Goal: Information Seeking & Learning: Find specific fact

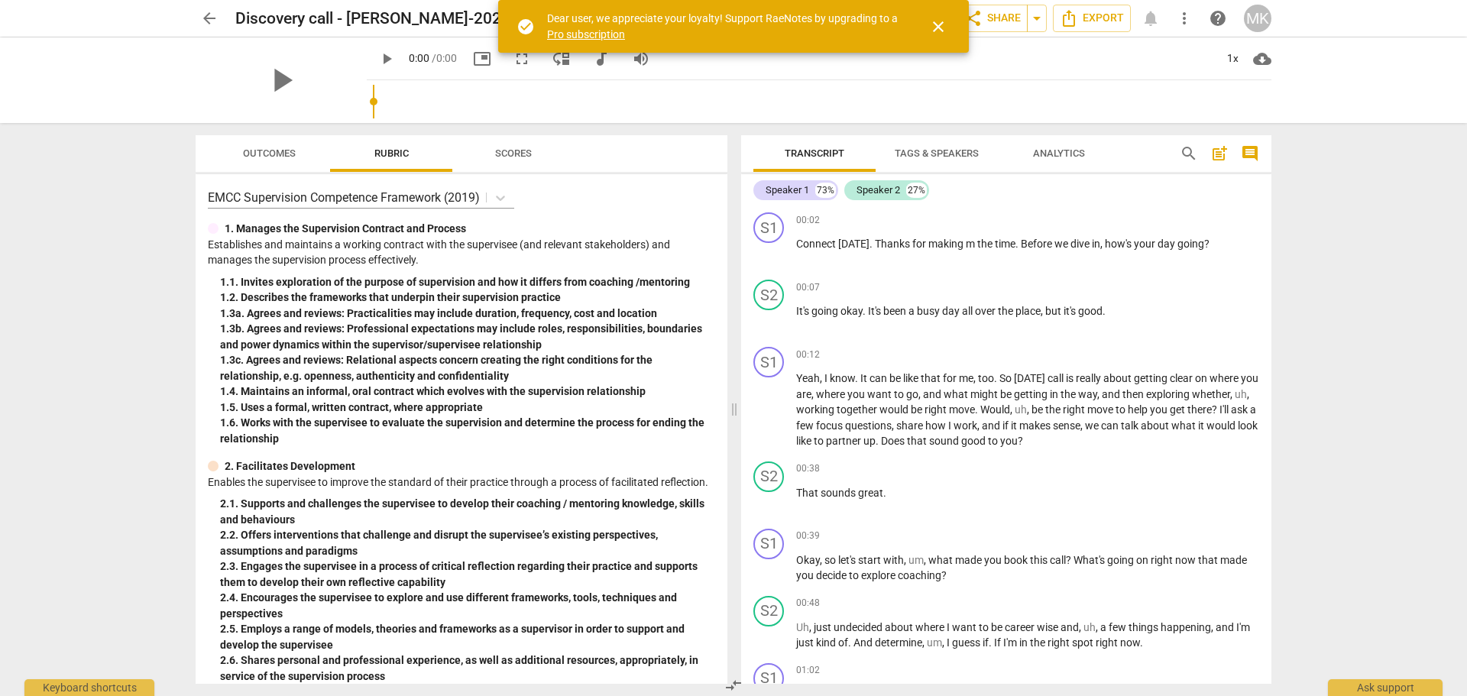
click at [202, 19] on span "arrow_back" at bounding box center [209, 18] width 18 height 18
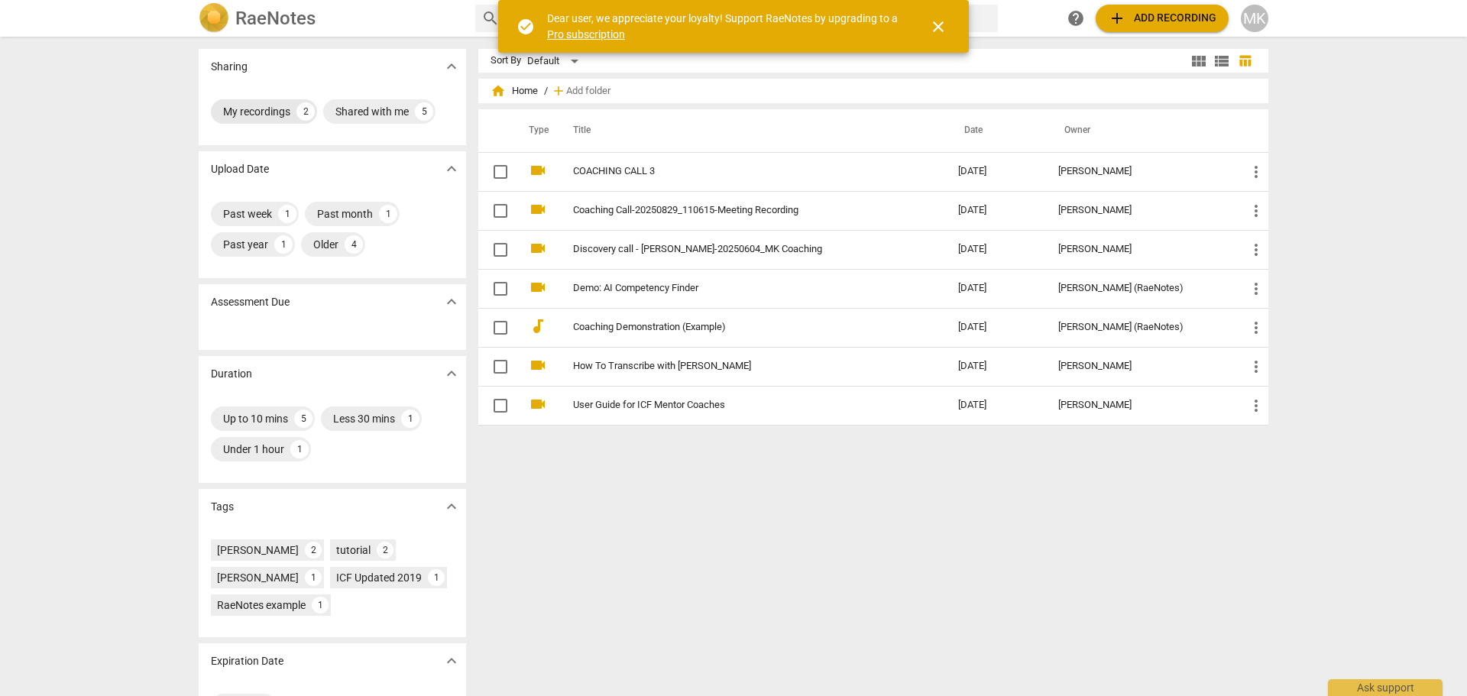
click at [230, 102] on div "My recordings 2" at bounding box center [264, 111] width 106 height 24
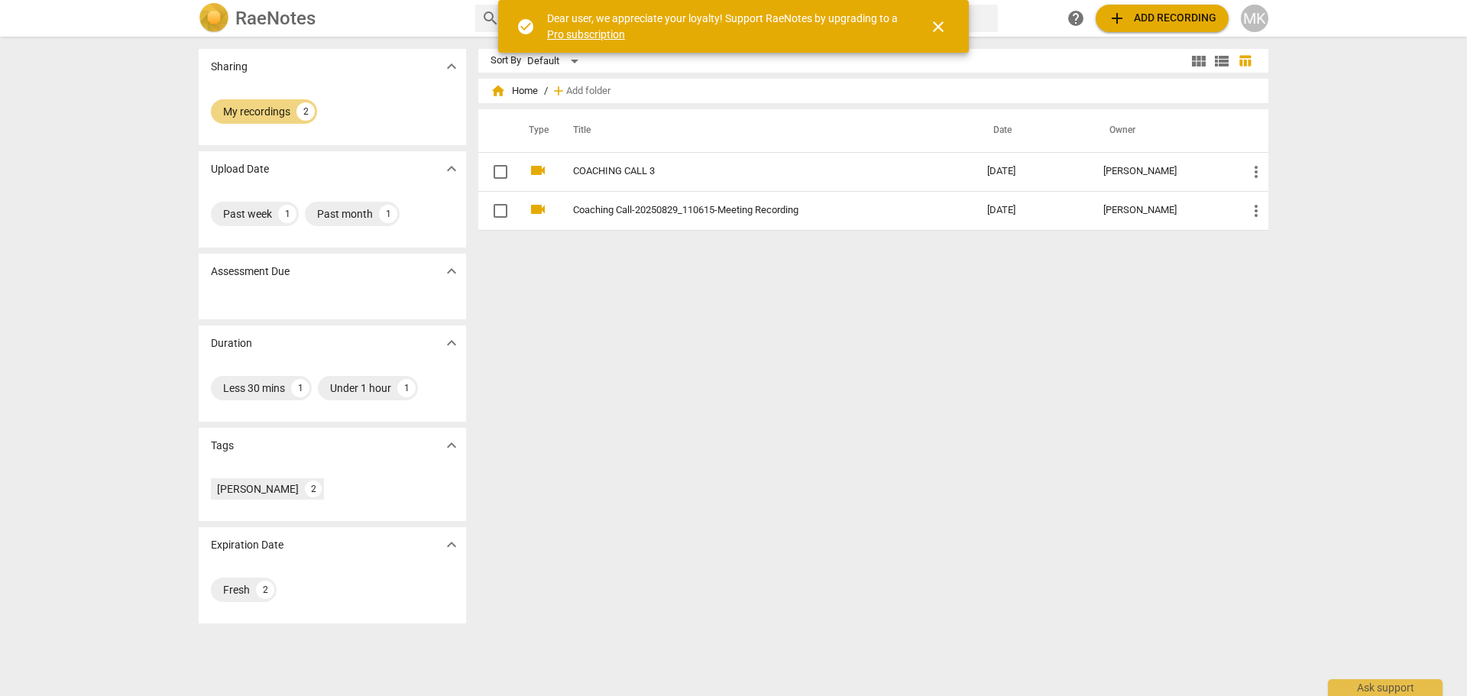
click at [672, 286] on div "Sort By Default view_module view_list table_chart home Home / add Add folder Ty…" at bounding box center [879, 366] width 802 height 635
click at [938, 23] on span "close" at bounding box center [938, 27] width 18 height 18
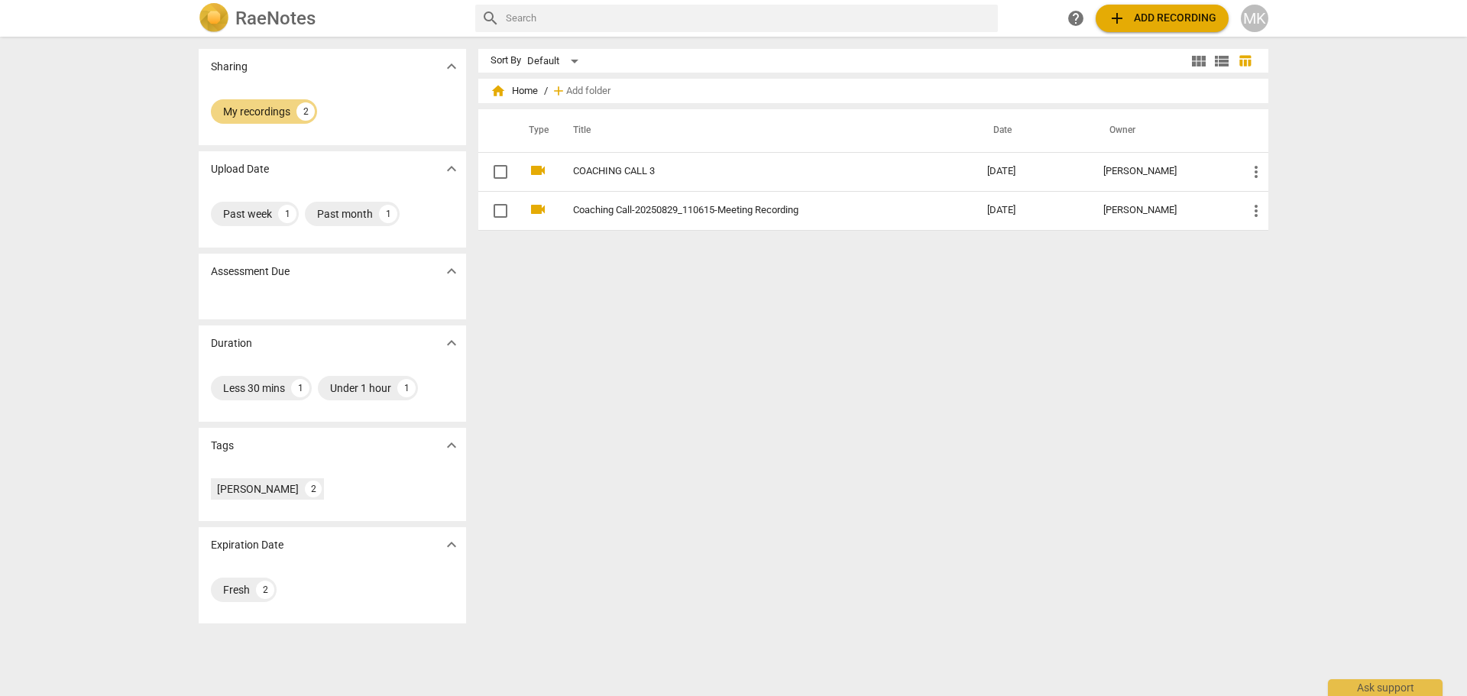
click at [1137, 11] on span "add Add recording" at bounding box center [1162, 18] width 108 height 18
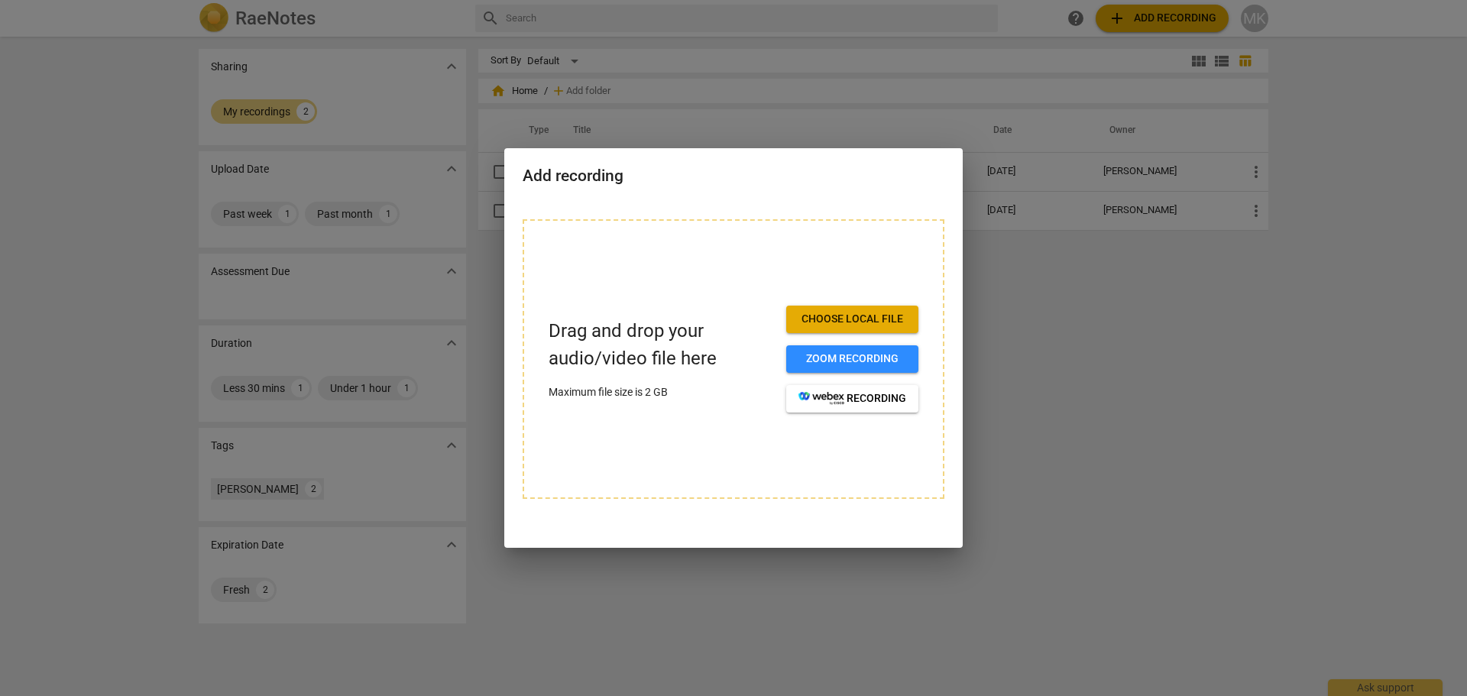
click at [842, 327] on button "Choose local file" at bounding box center [852, 320] width 132 height 28
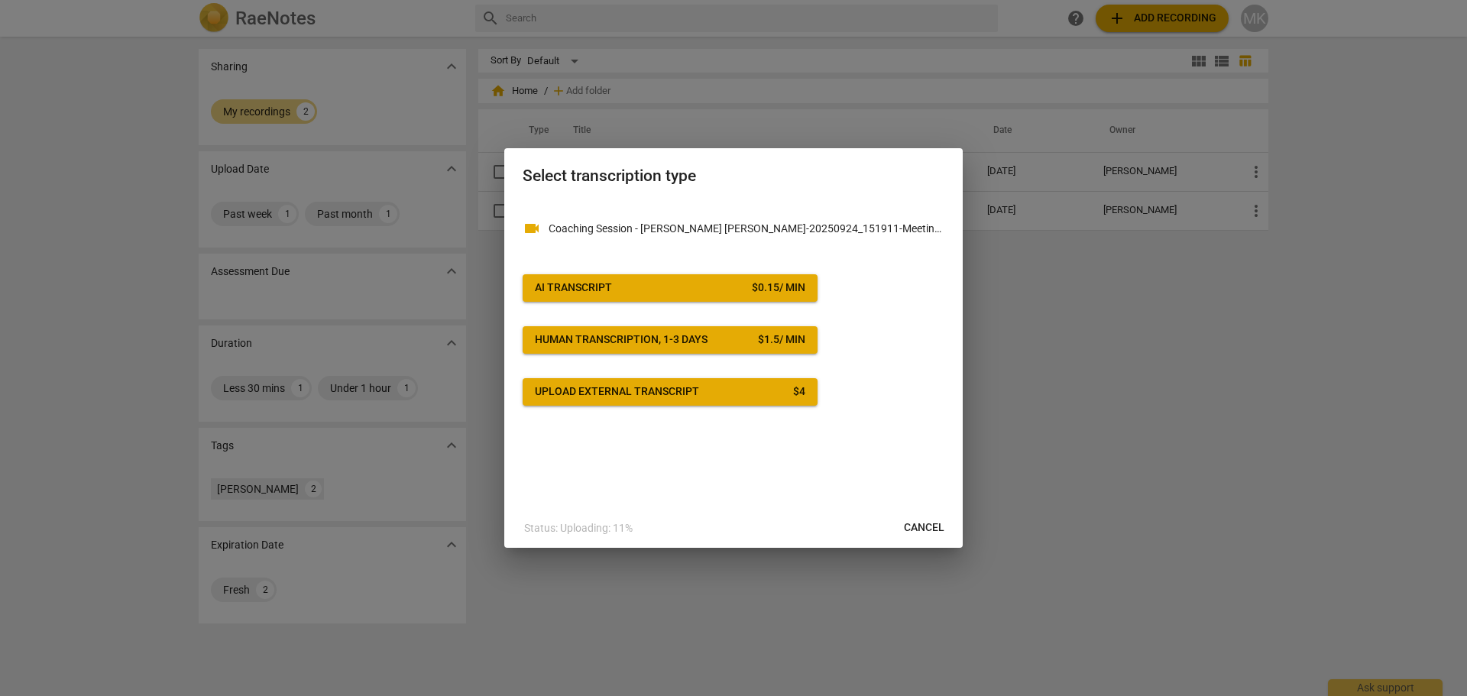
click at [762, 293] on div "$ 0.15 / min" at bounding box center [778, 287] width 53 height 15
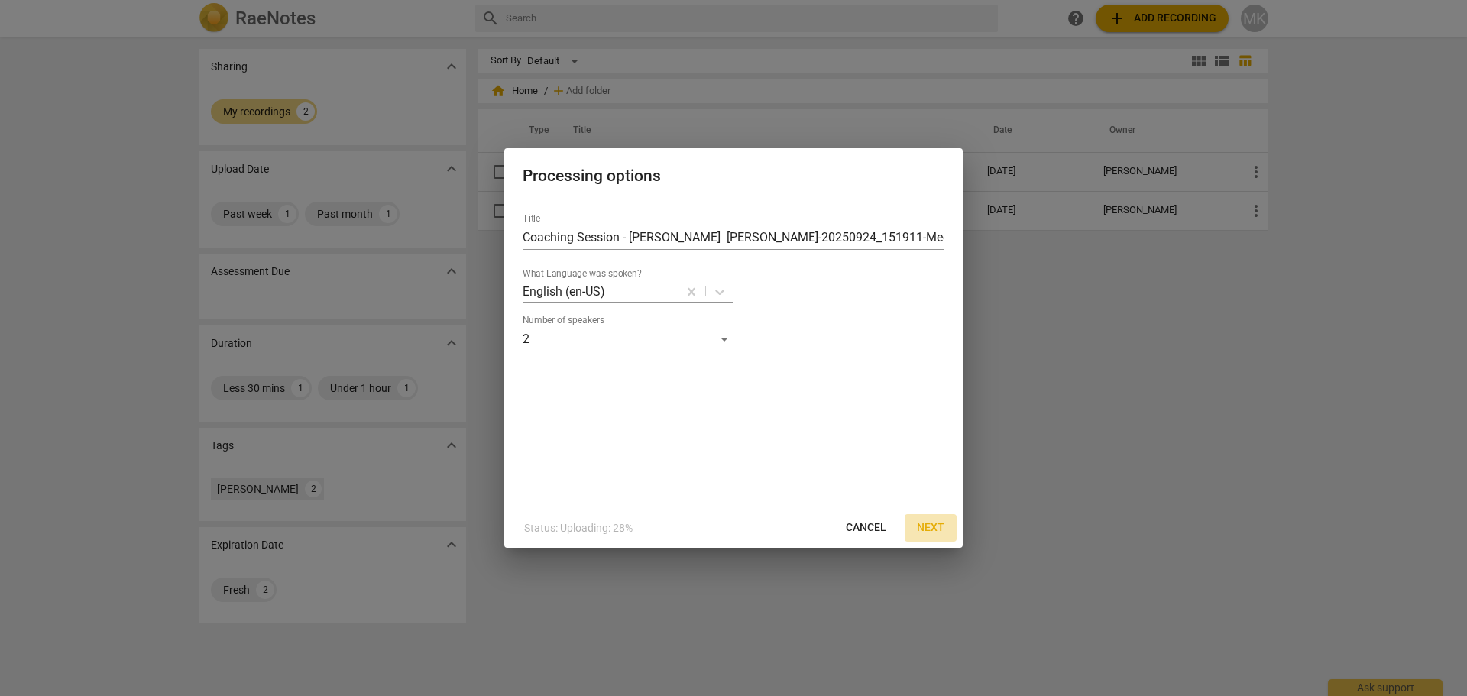
click at [930, 529] on span "Next" at bounding box center [931, 527] width 28 height 15
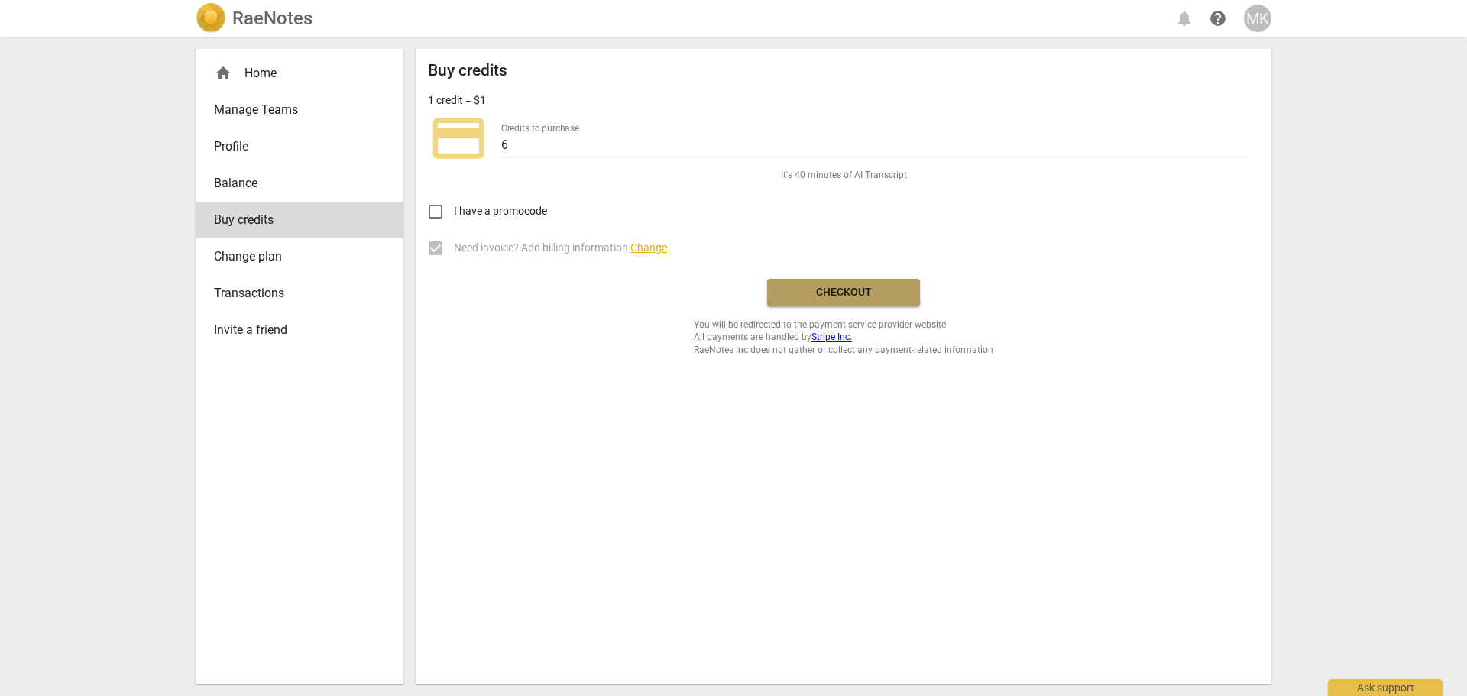
click at [841, 287] on span "Checkout" at bounding box center [843, 292] width 128 height 15
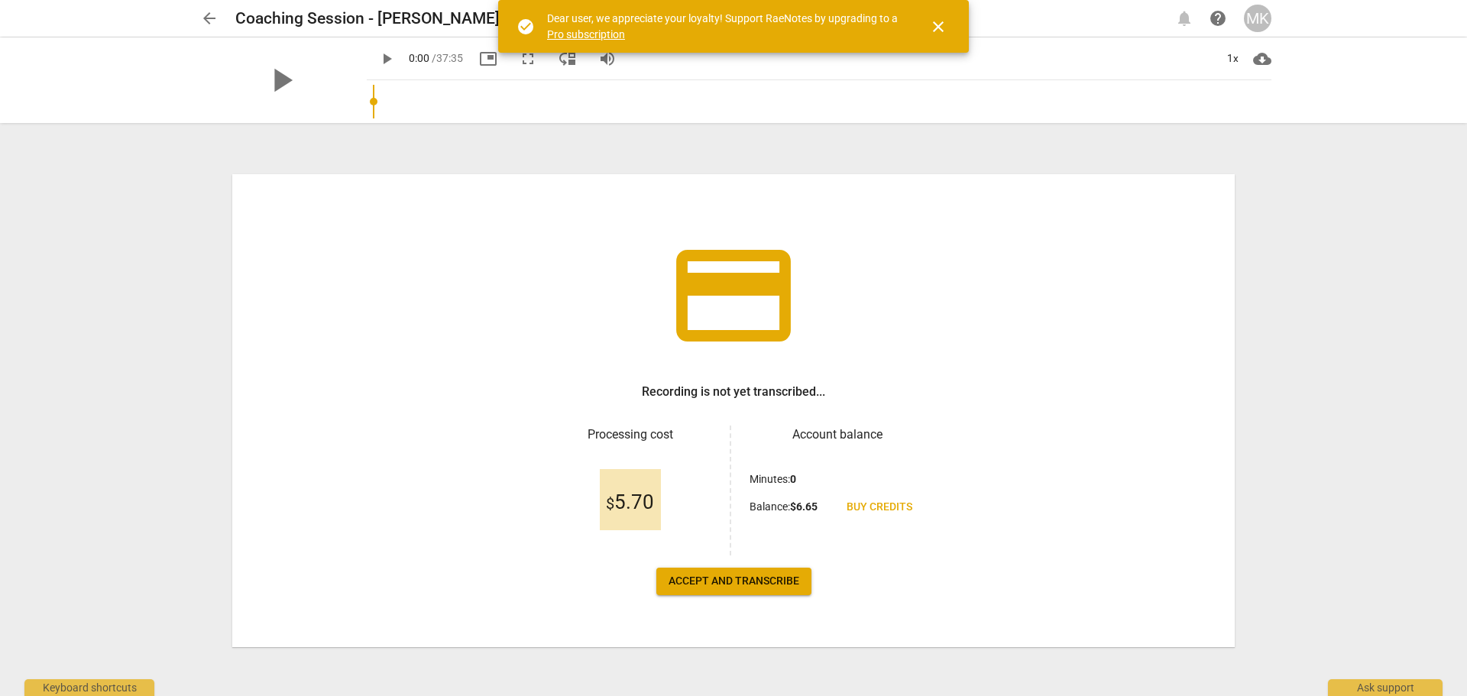
click at [720, 590] on button "Accept and transcribe" at bounding box center [733, 582] width 155 height 28
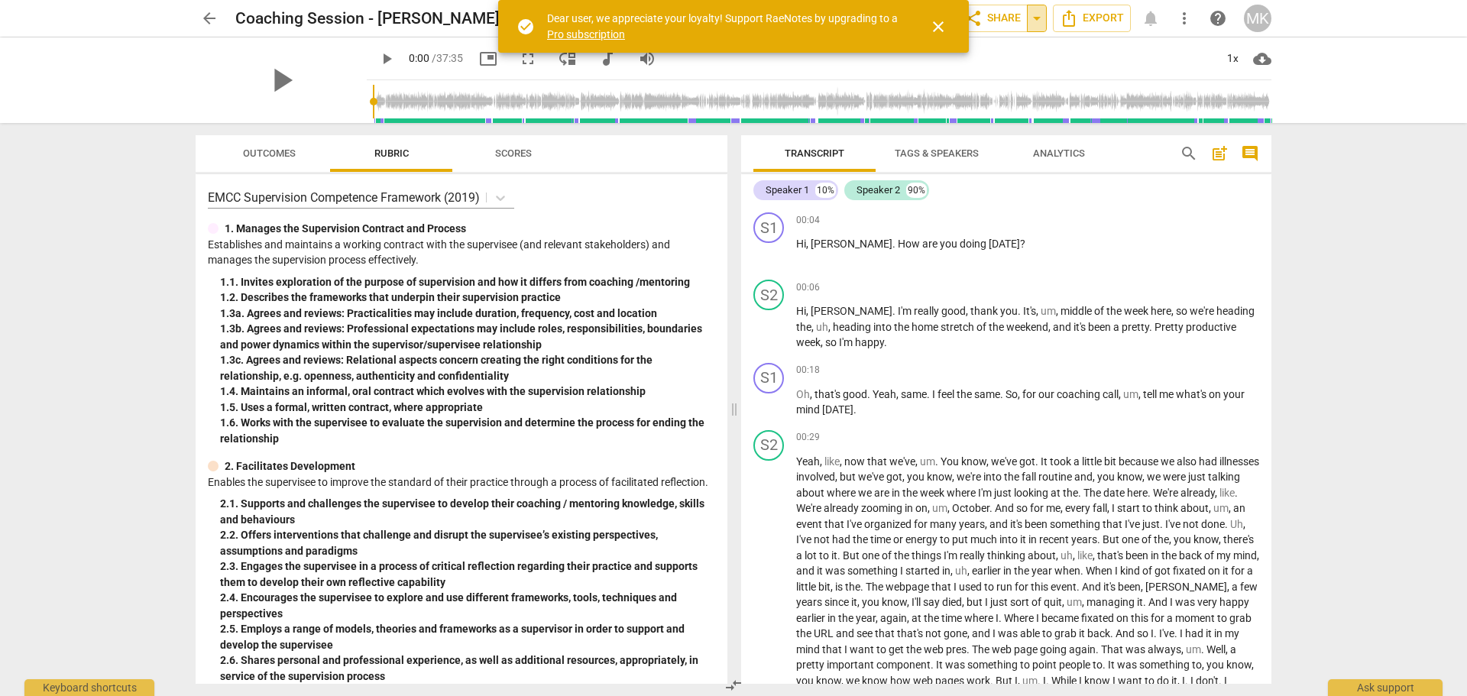
click at [1034, 15] on span "arrow_drop_down" at bounding box center [1036, 18] width 18 height 18
click at [982, 22] on span "share Share" at bounding box center [992, 18] width 57 height 18
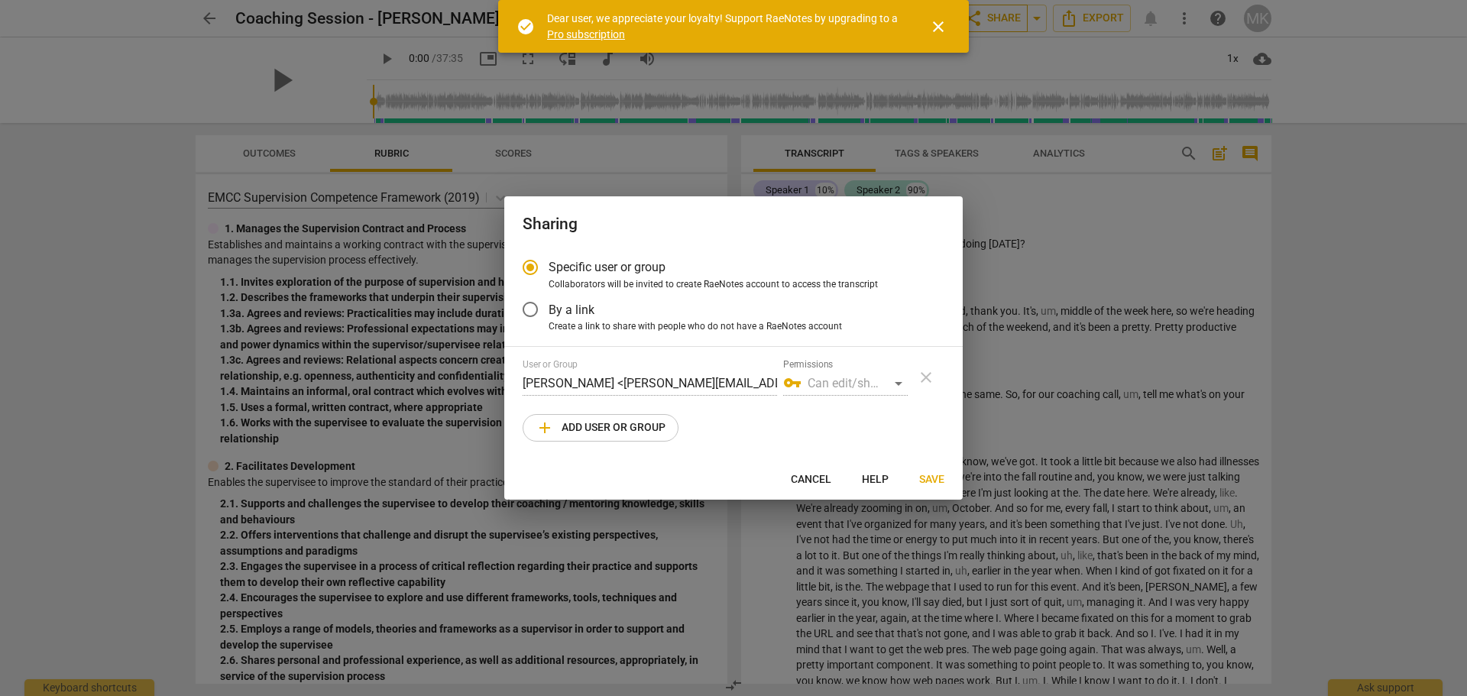
radio input "false"
click at [547, 311] on input "By a link" at bounding box center [530, 309] width 37 height 37
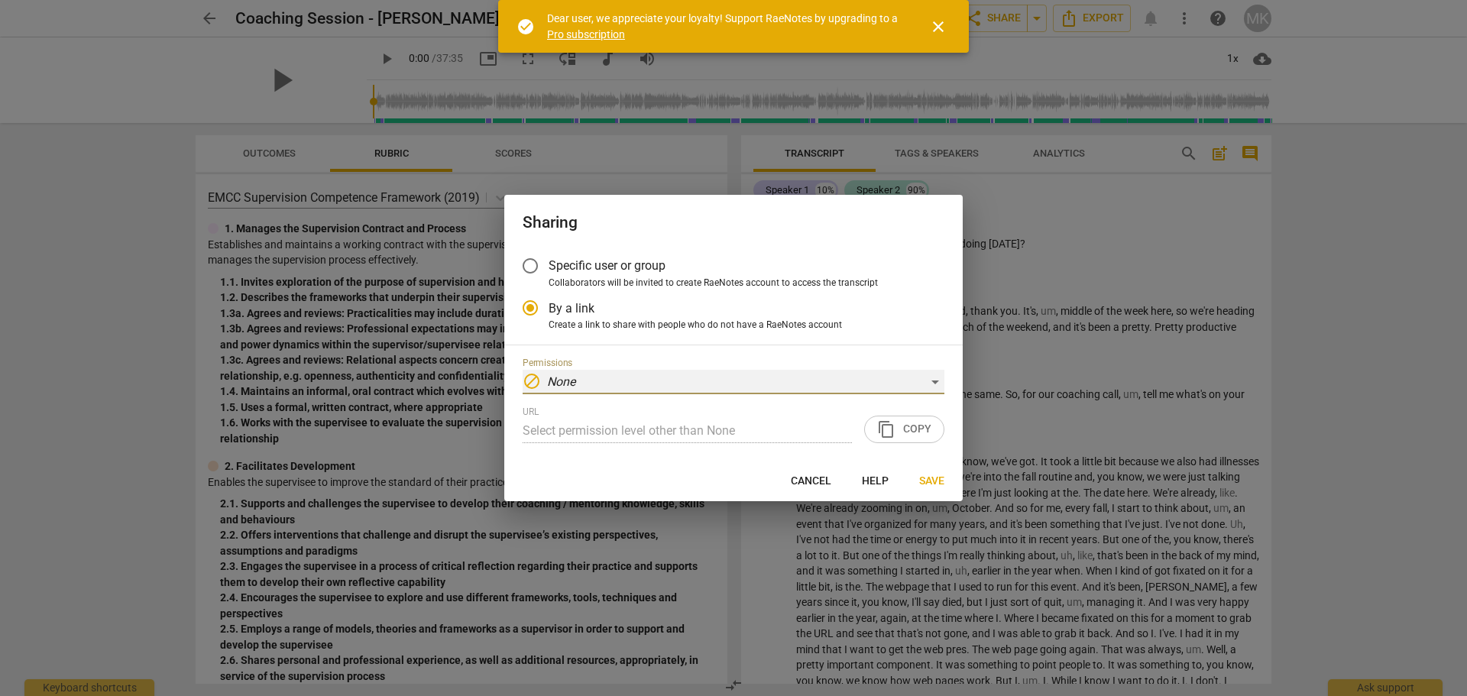
click at [683, 387] on div "block None" at bounding box center [734, 382] width 422 height 24
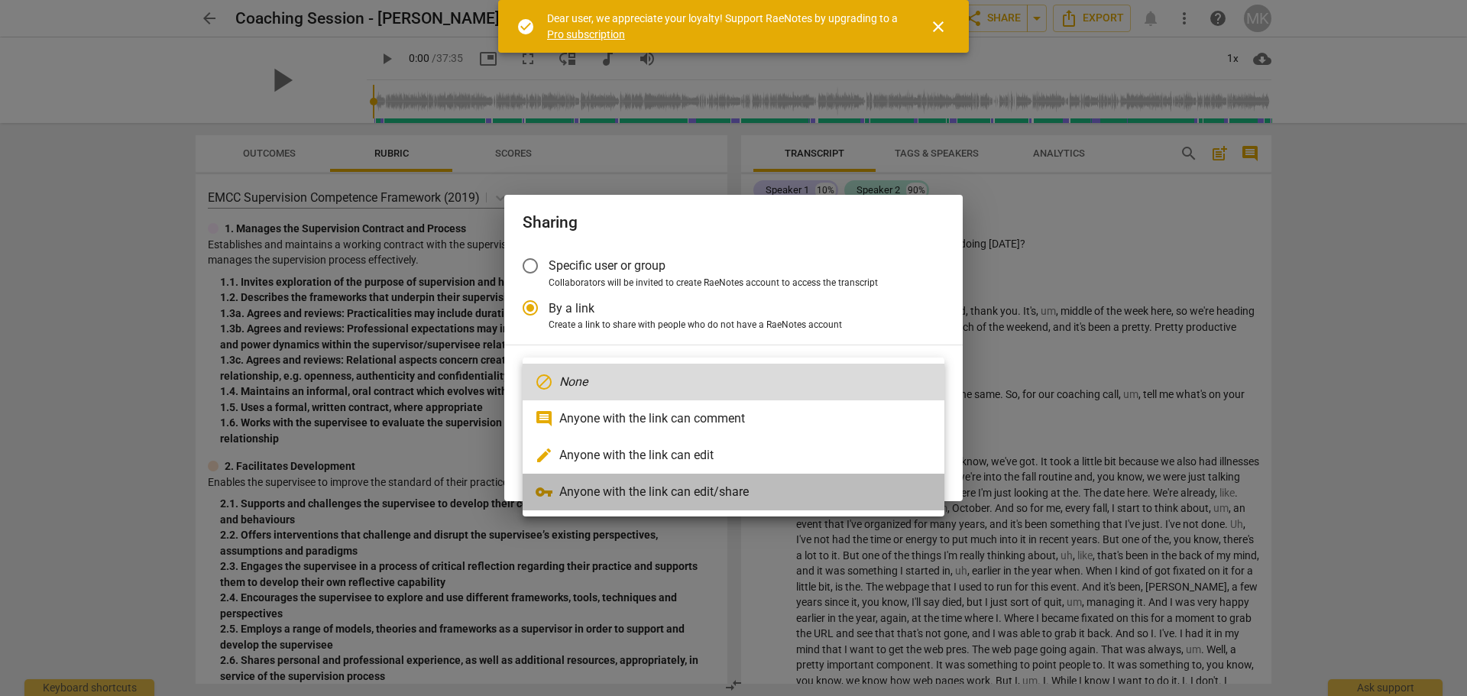
click at [652, 484] on li "vpn_key Anyone with the link can edit/share" at bounding box center [734, 492] width 422 height 37
radio input "false"
type input "https://app.raenotes.com/meeting/9b55ba26275f4ea08df3324d0e420229?success=6"
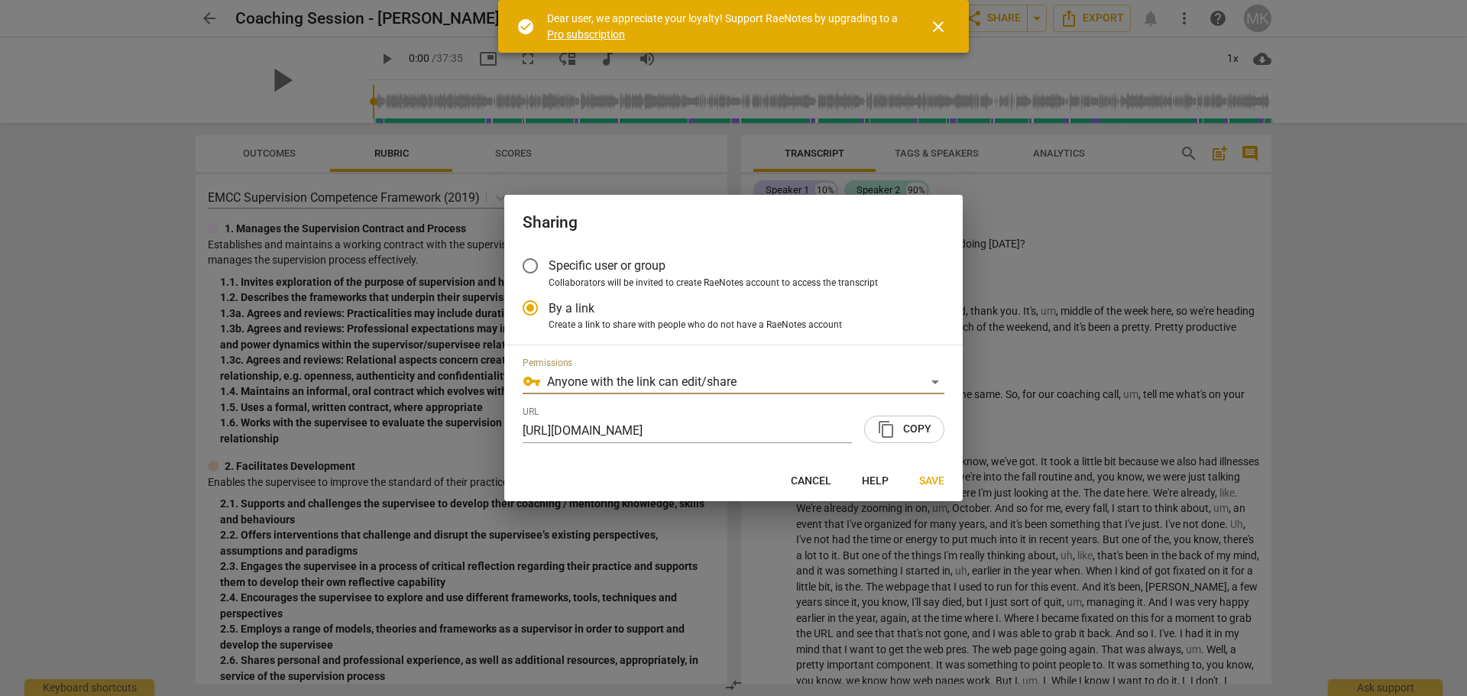
click at [910, 429] on span "content_copy Copy" at bounding box center [904, 429] width 54 height 18
drag, startPoint x: 822, startPoint y: 478, endPoint x: 899, endPoint y: 465, distance: 78.2
click at [821, 478] on span "Cancel" at bounding box center [811, 481] width 40 height 15
radio input "false"
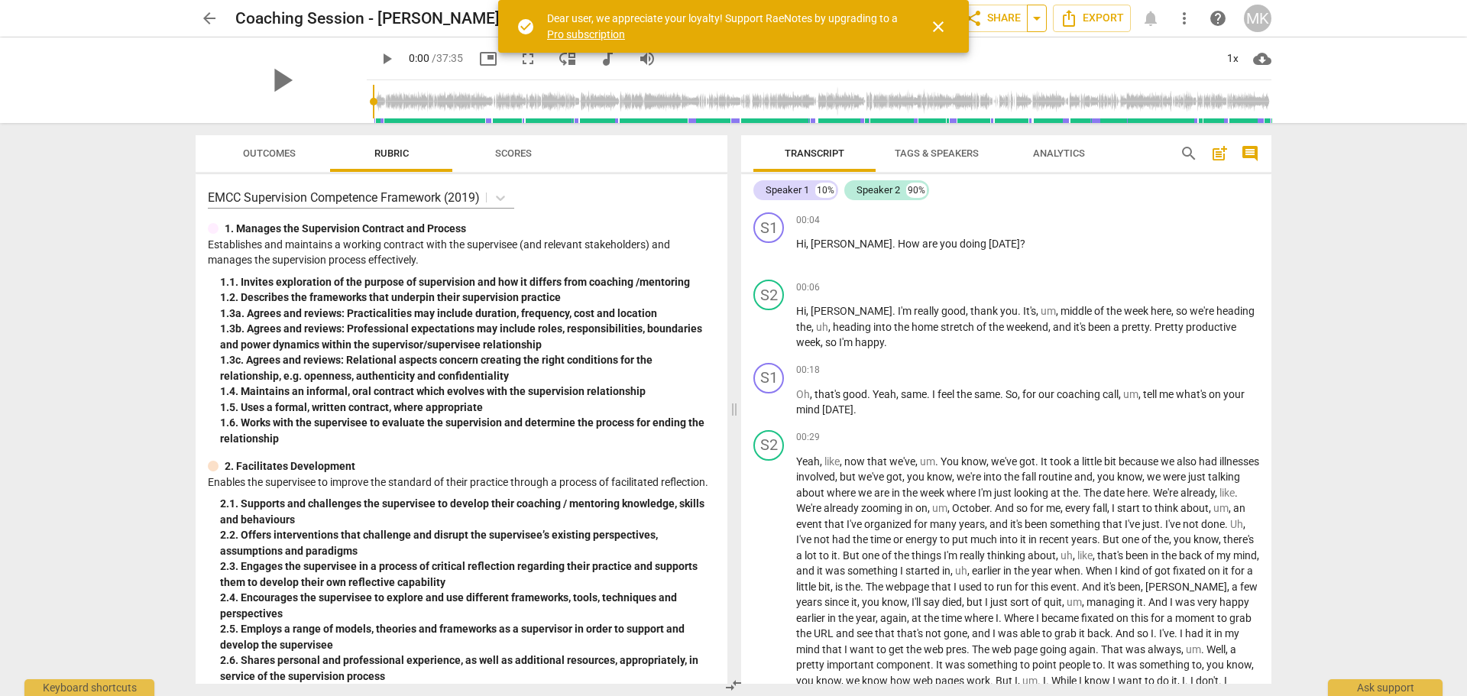
click at [1038, 20] on span "arrow_drop_down" at bounding box center [1036, 18] width 18 height 18
click at [993, 22] on span "share Share" at bounding box center [992, 18] width 57 height 18
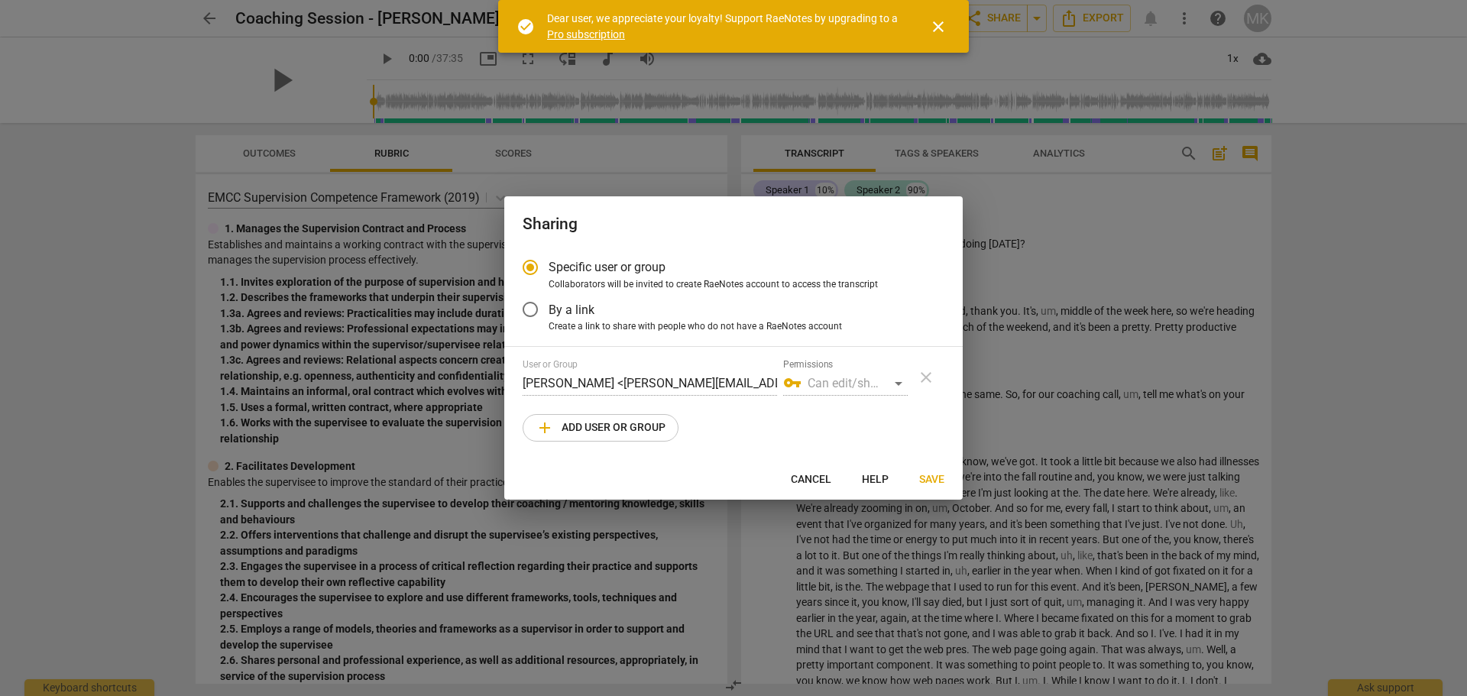
radio input "false"
click at [551, 312] on span "By a link" at bounding box center [571, 310] width 46 height 18
click at [548, 312] on input "By a link" at bounding box center [530, 309] width 37 height 37
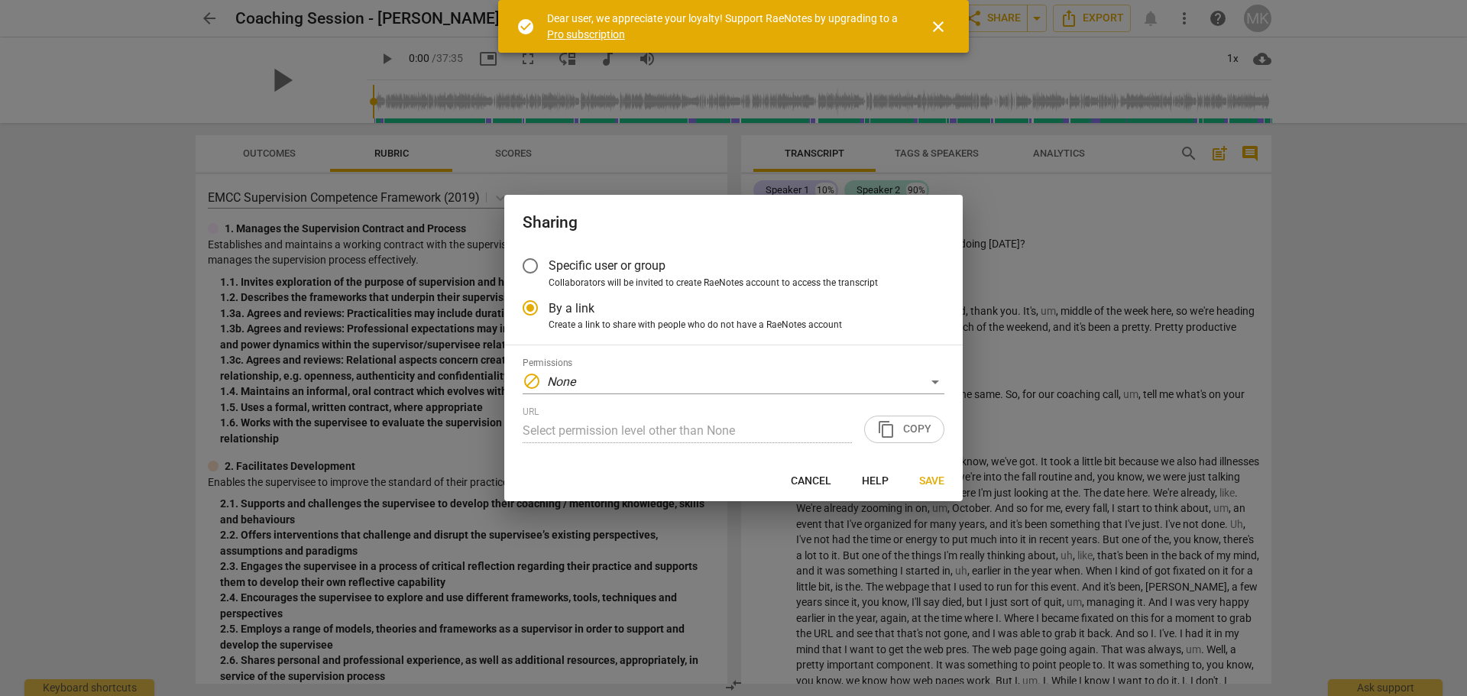
click at [578, 365] on div "Permissions block None" at bounding box center [734, 376] width 422 height 37
click at [581, 376] on div "block None" at bounding box center [734, 382] width 422 height 24
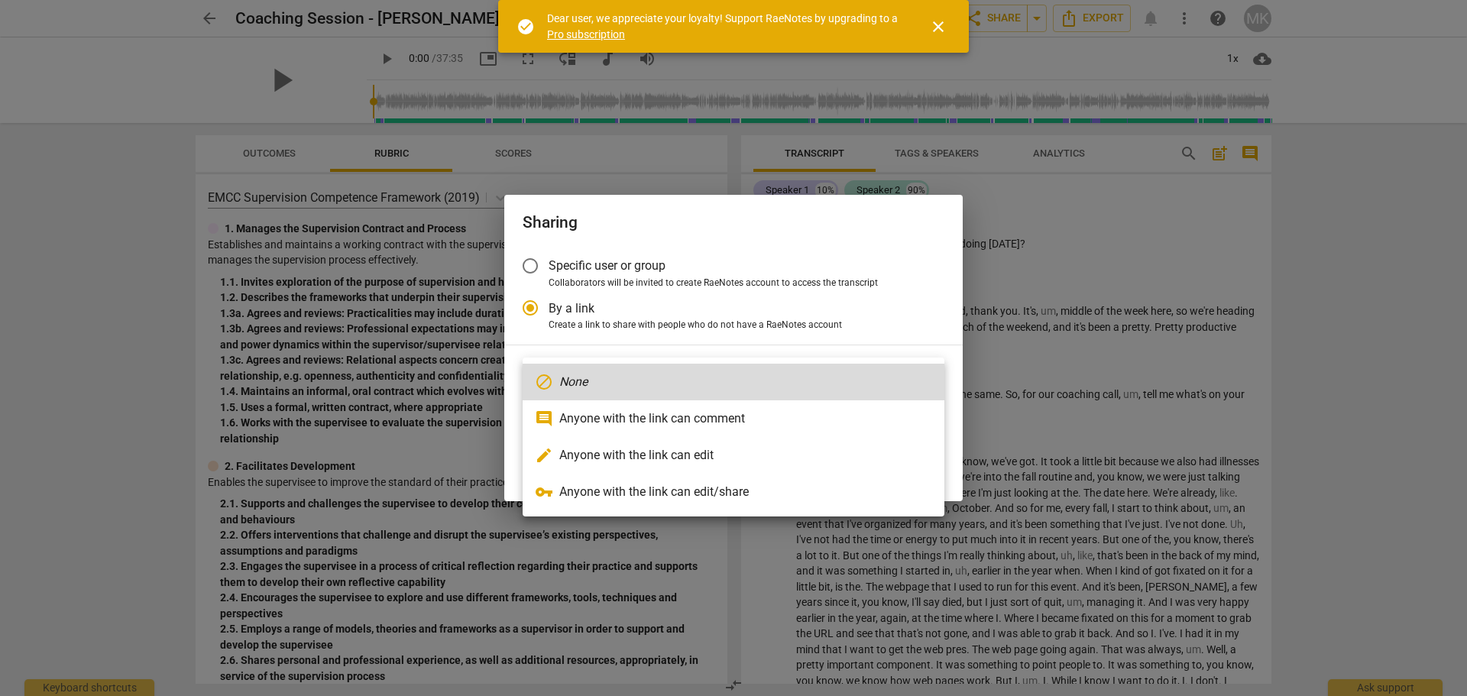
click at [613, 486] on li "vpn_key Anyone with the link can edit/share" at bounding box center [734, 492] width 422 height 37
radio input "false"
type input "https://app.raenotes.com/meeting/9b55ba26275f4ea08df3324d0e420229?success=6"
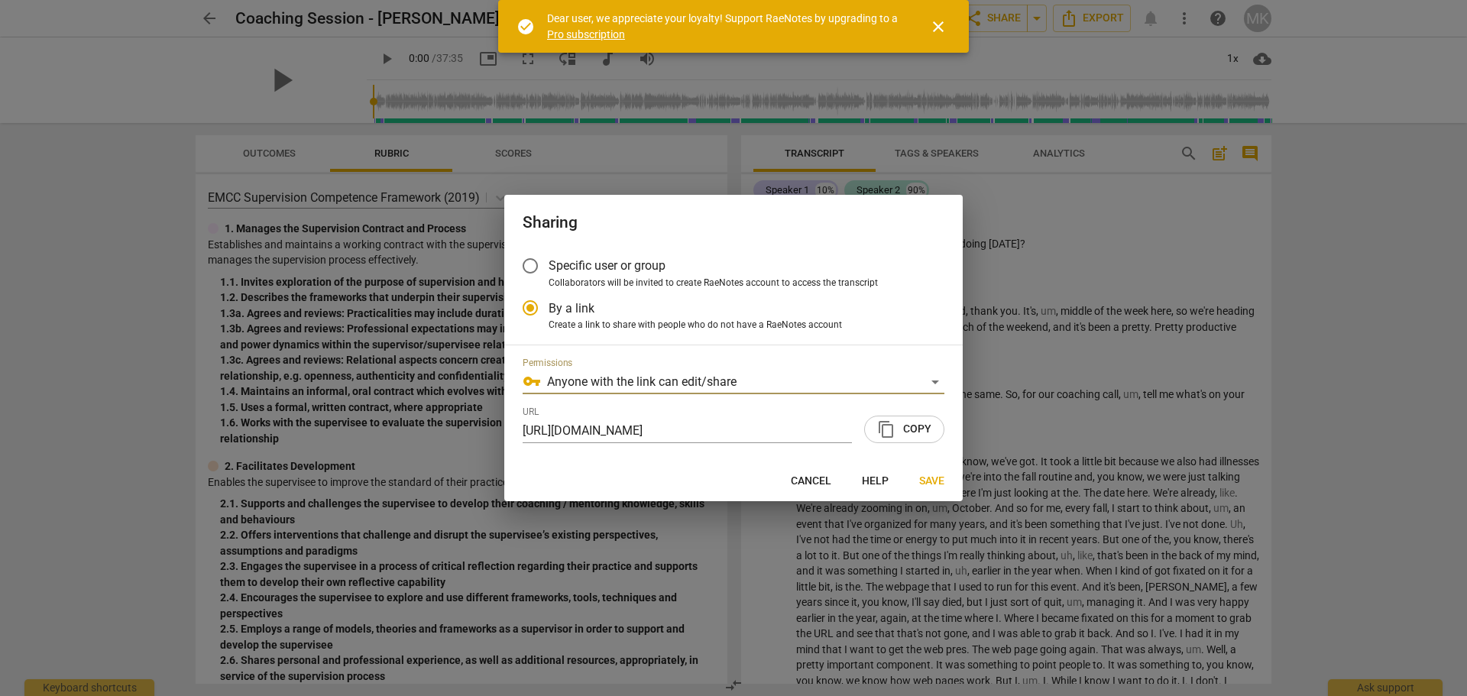
click at [909, 429] on span "content_copy Copy" at bounding box center [904, 429] width 54 height 18
click at [929, 477] on span "Save" at bounding box center [931, 481] width 25 height 15
radio input "false"
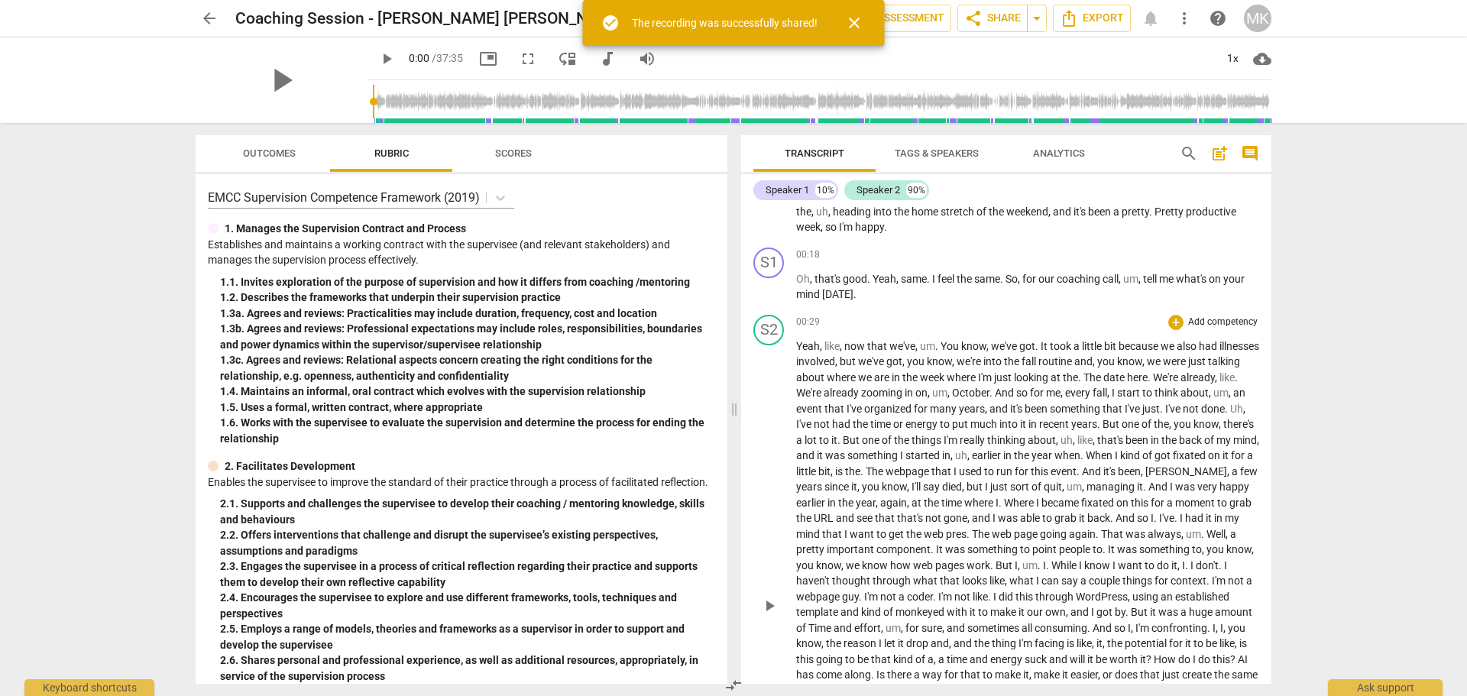
scroll to position [153, 0]
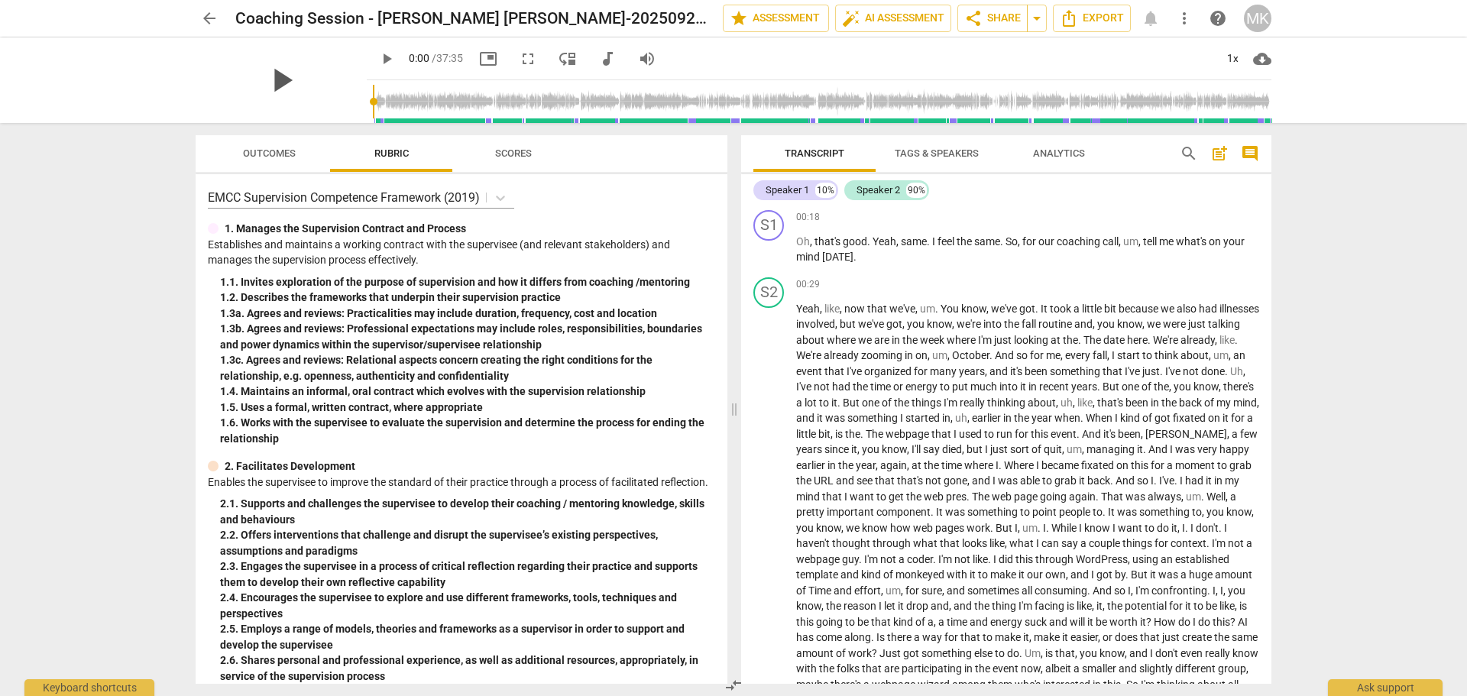
click at [275, 75] on span "play_arrow" at bounding box center [281, 80] width 40 height 40
click at [270, 99] on span "pause" at bounding box center [281, 80] width 40 height 40
click at [270, 99] on span "play_arrow" at bounding box center [281, 80] width 40 height 40
drag, startPoint x: 258, startPoint y: 120, endPoint x: 285, endPoint y: 116, distance: 27.0
click at [285, 116] on div "pause" at bounding box center [281, 80] width 171 height 86
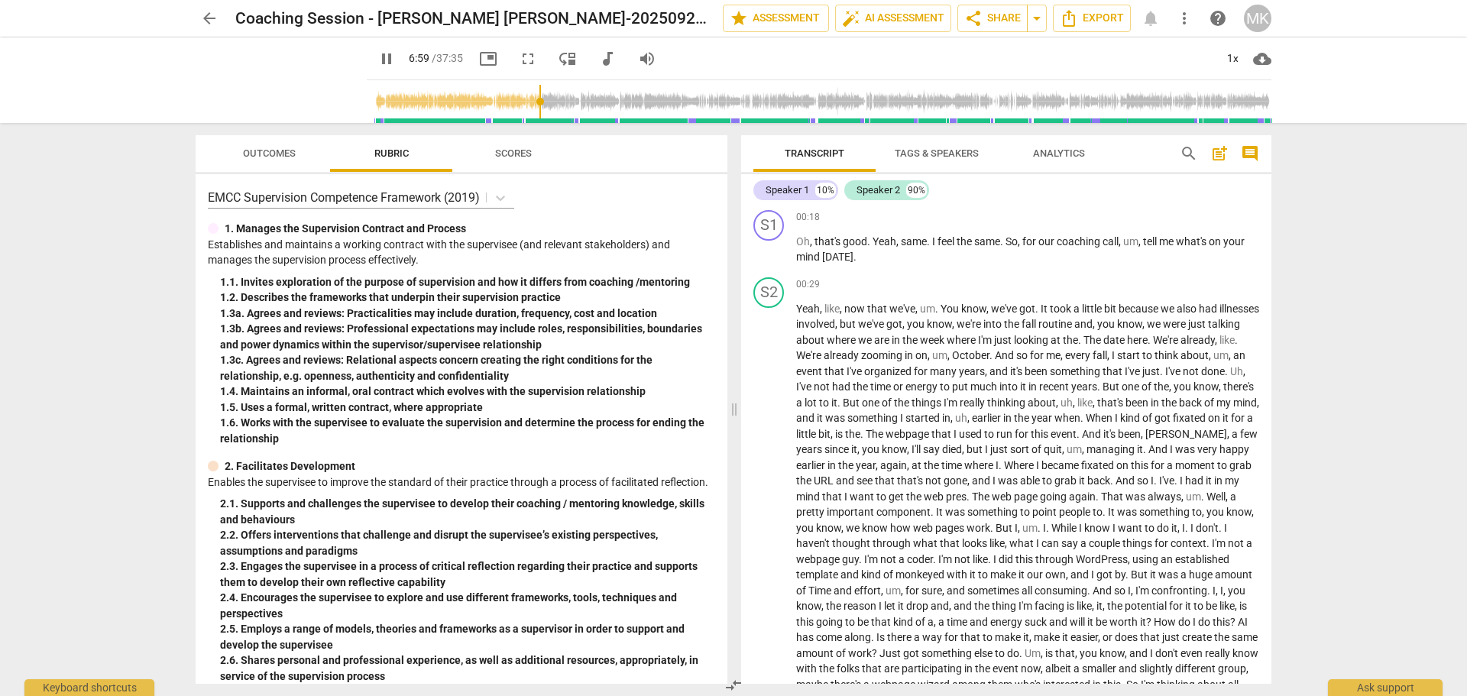
drag, startPoint x: 421, startPoint y: 107, endPoint x: 555, endPoint y: 103, distance: 133.7
click at [555, 103] on input "range" at bounding box center [822, 101] width 898 height 49
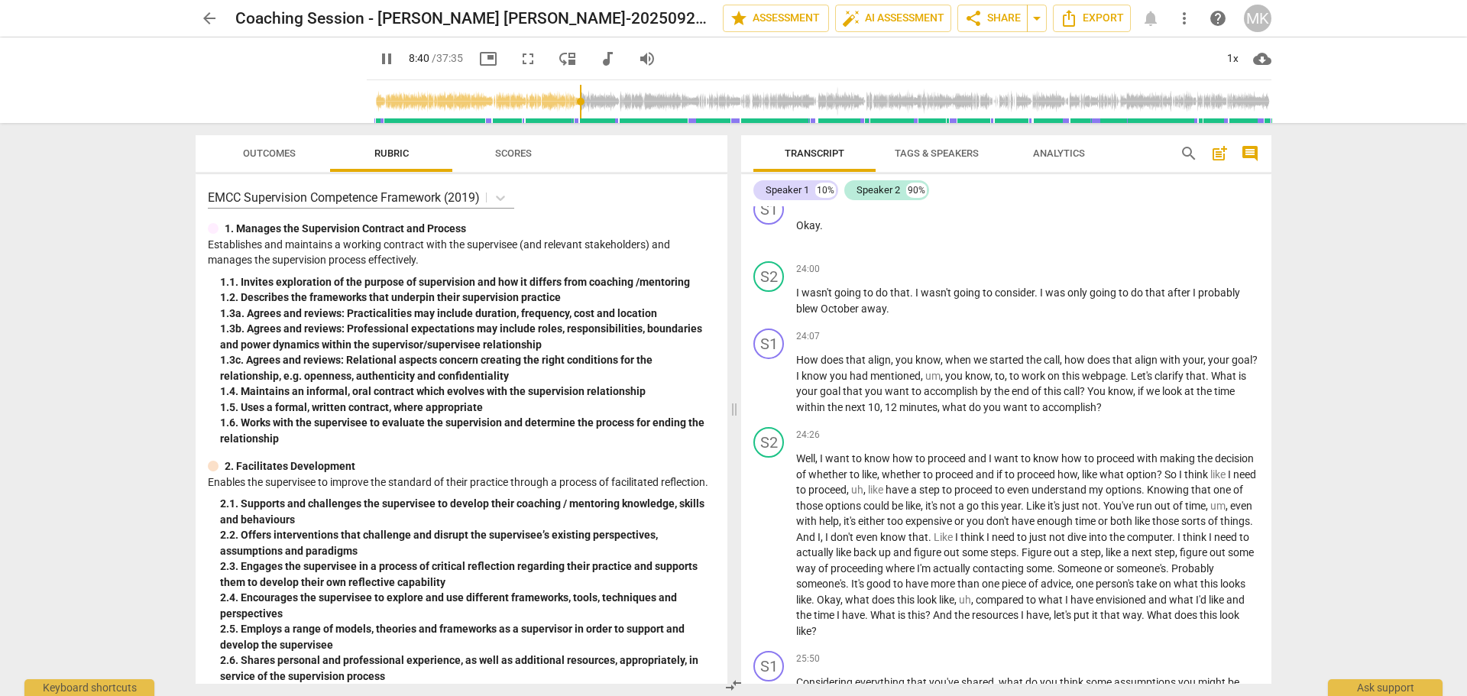
scroll to position [1663, 0]
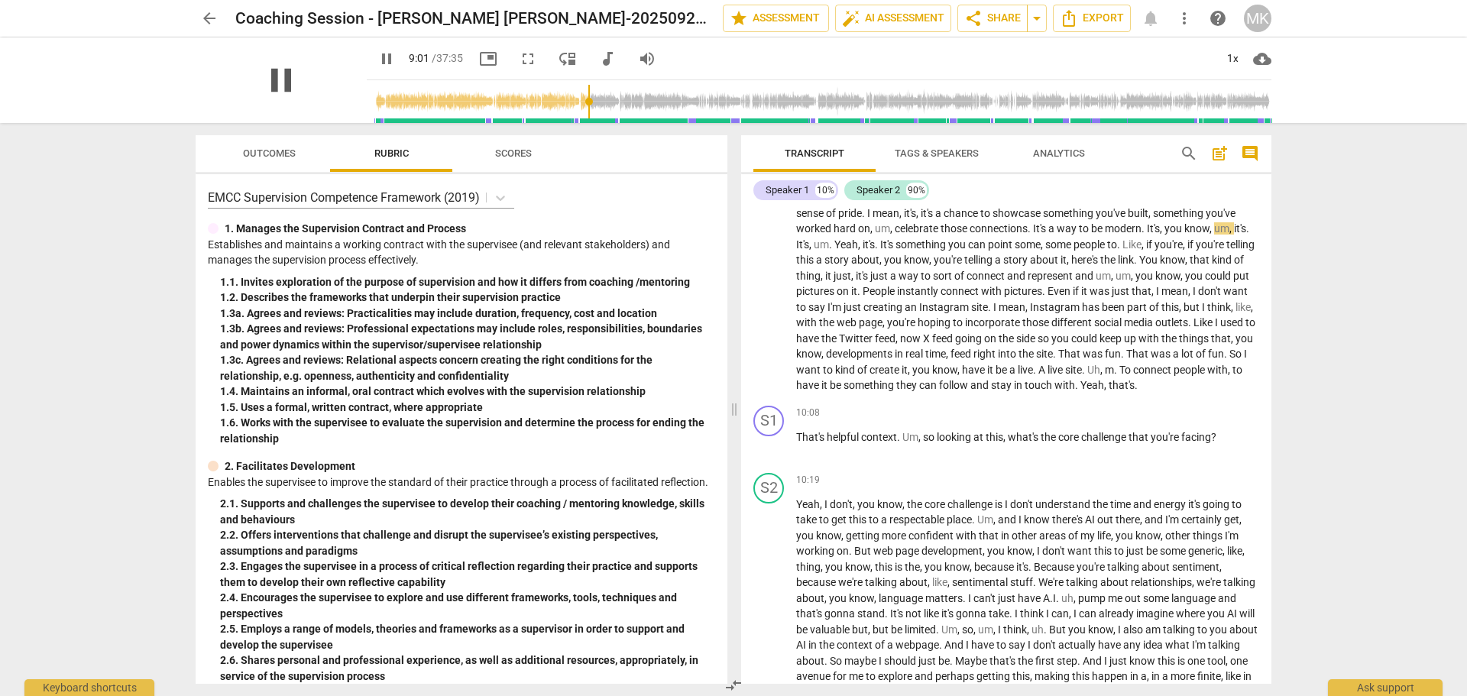
click at [261, 80] on span "pause" at bounding box center [281, 80] width 40 height 40
type input "541"
click at [224, 22] on div "arrow_back Coaching Session - Kevin Mindi-20250924_151911-Meeting Recording edi…" at bounding box center [734, 19] width 1076 height 28
click at [218, 18] on span "arrow_back" at bounding box center [209, 18] width 18 height 18
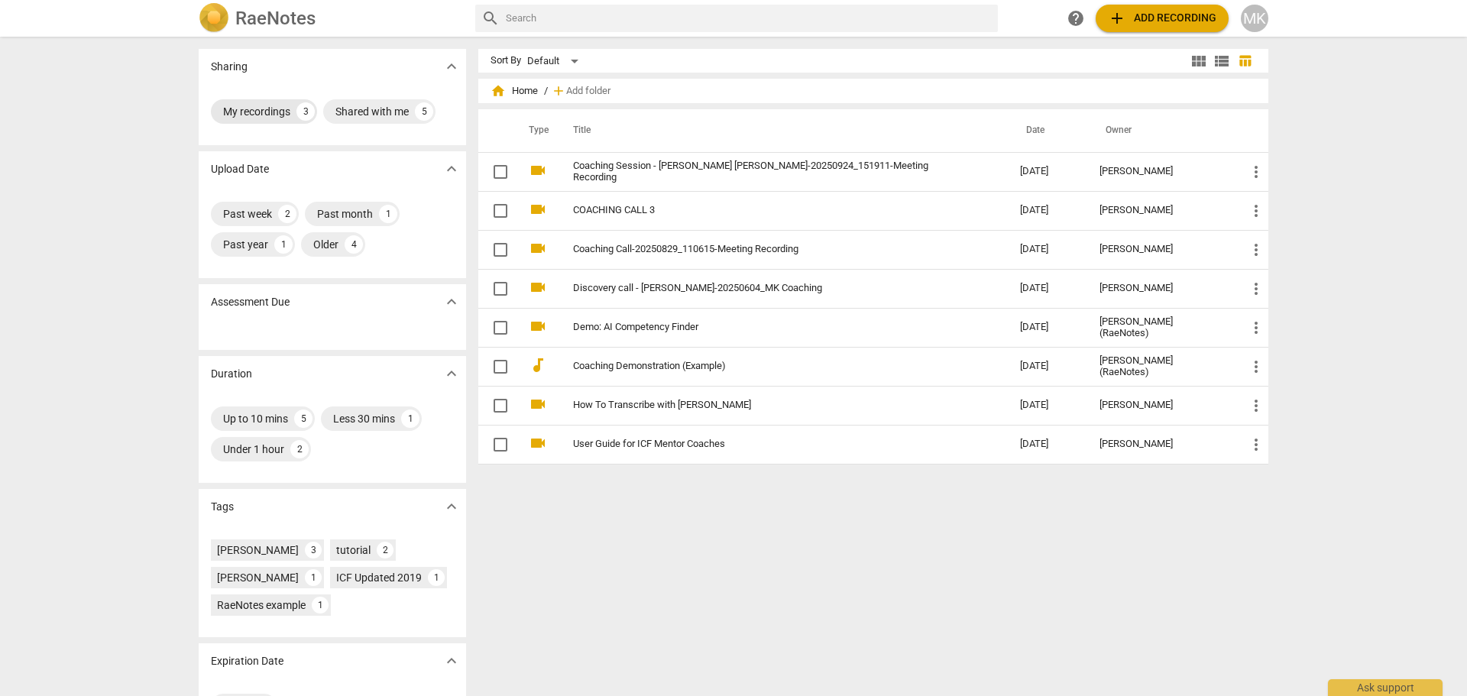
click at [268, 116] on div "My recordings" at bounding box center [256, 111] width 67 height 15
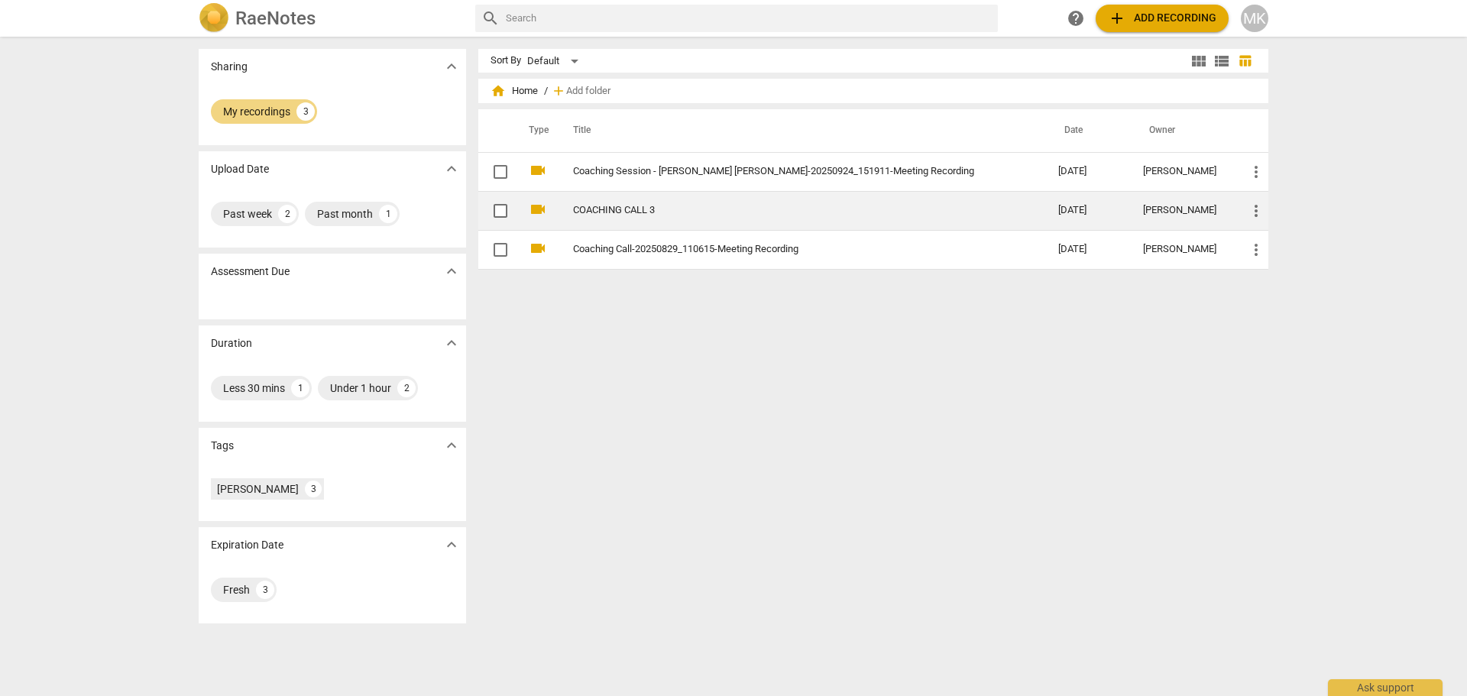
click at [635, 209] on link "COACHING CALL 3" at bounding box center [788, 210] width 430 height 11
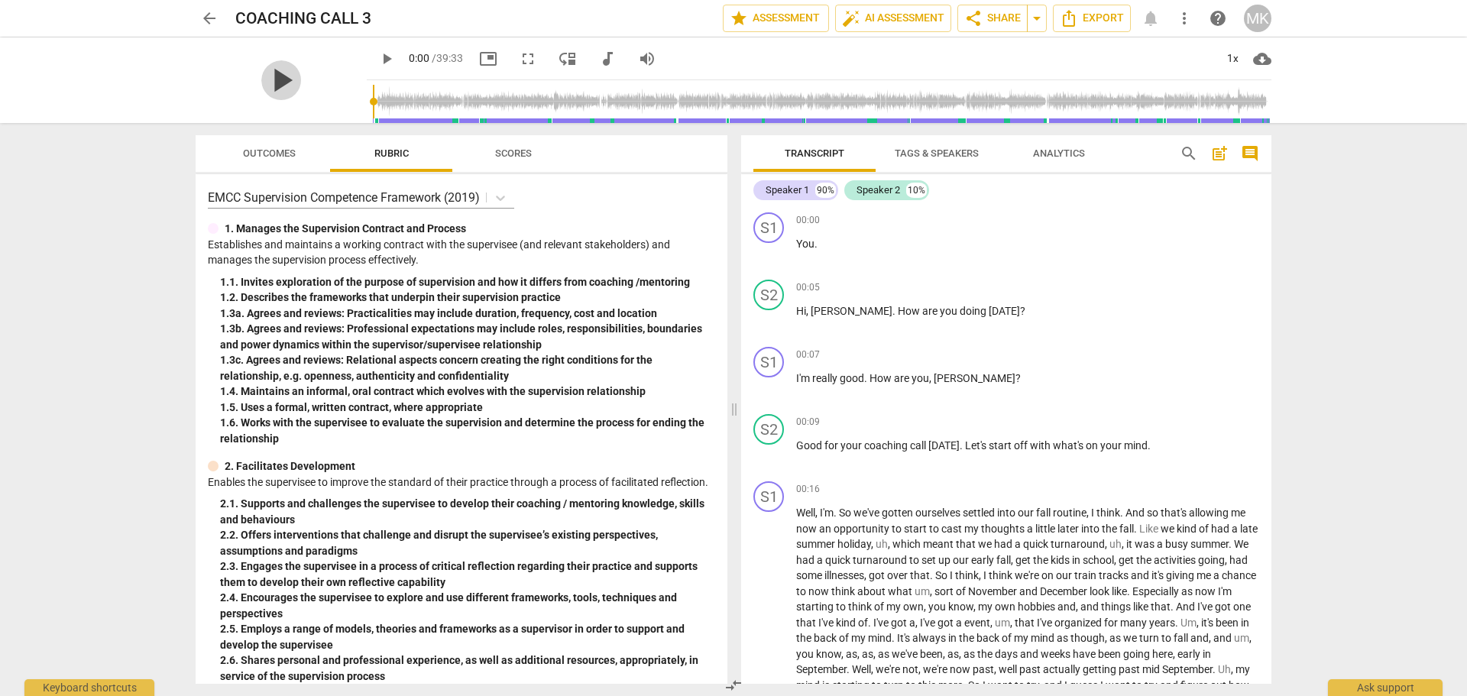
click at [273, 73] on span "play_arrow" at bounding box center [281, 80] width 40 height 40
click at [445, 100] on input "range" at bounding box center [822, 101] width 898 height 49
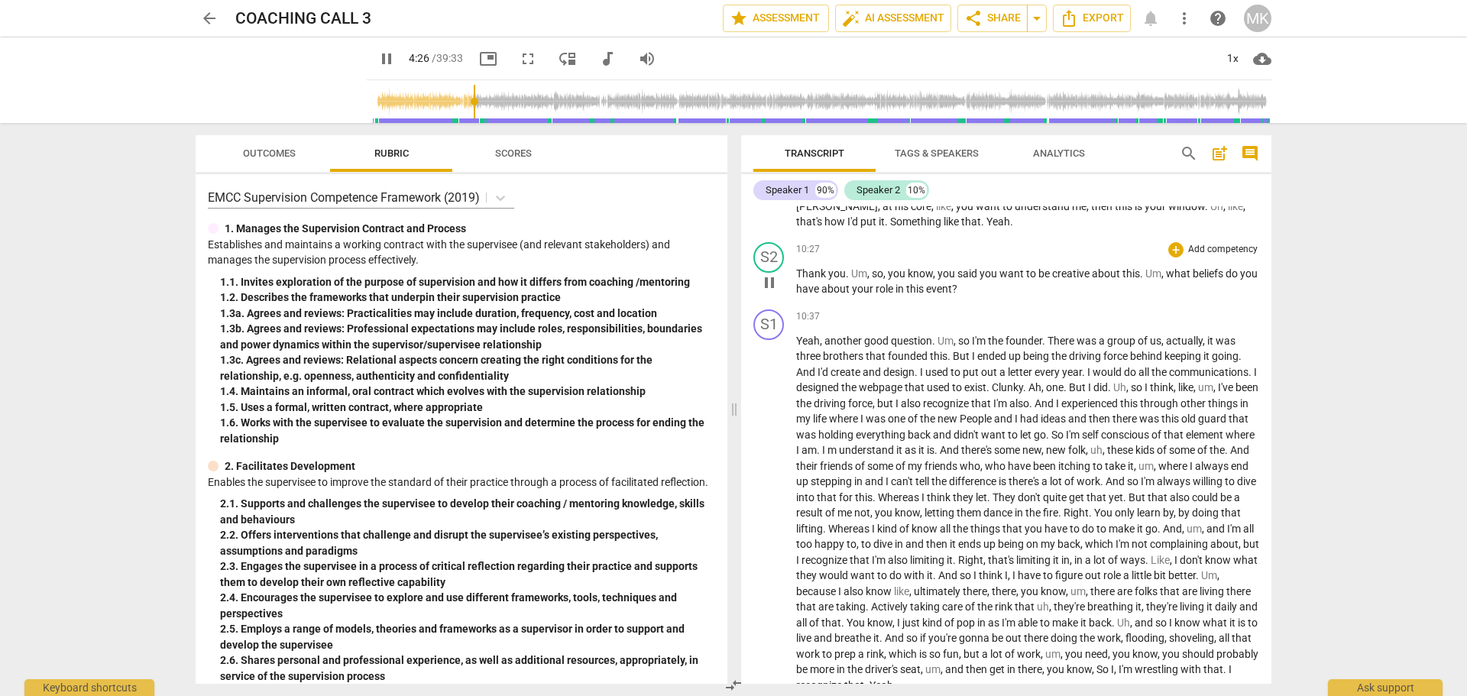
scroll to position [2198, 0]
click at [623, 108] on input "range" at bounding box center [822, 101] width 898 height 49
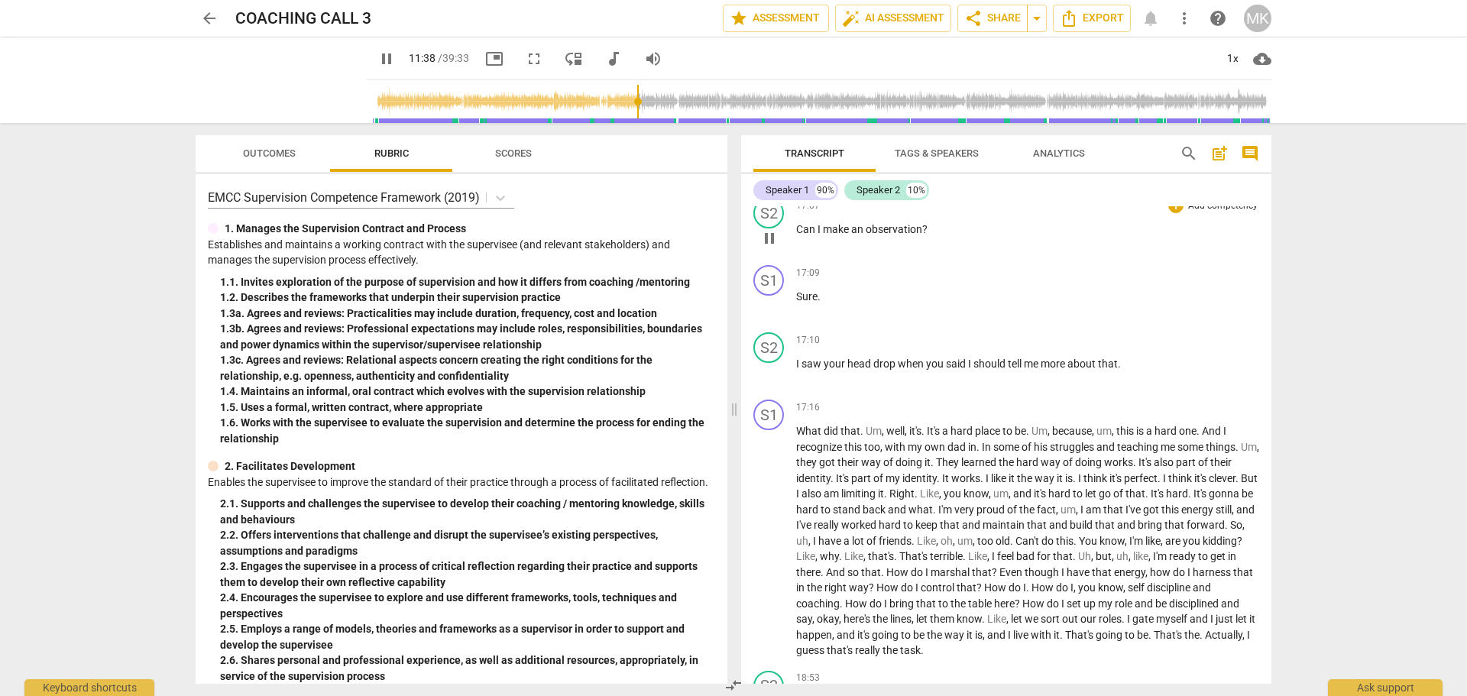
scroll to position [3420, 0]
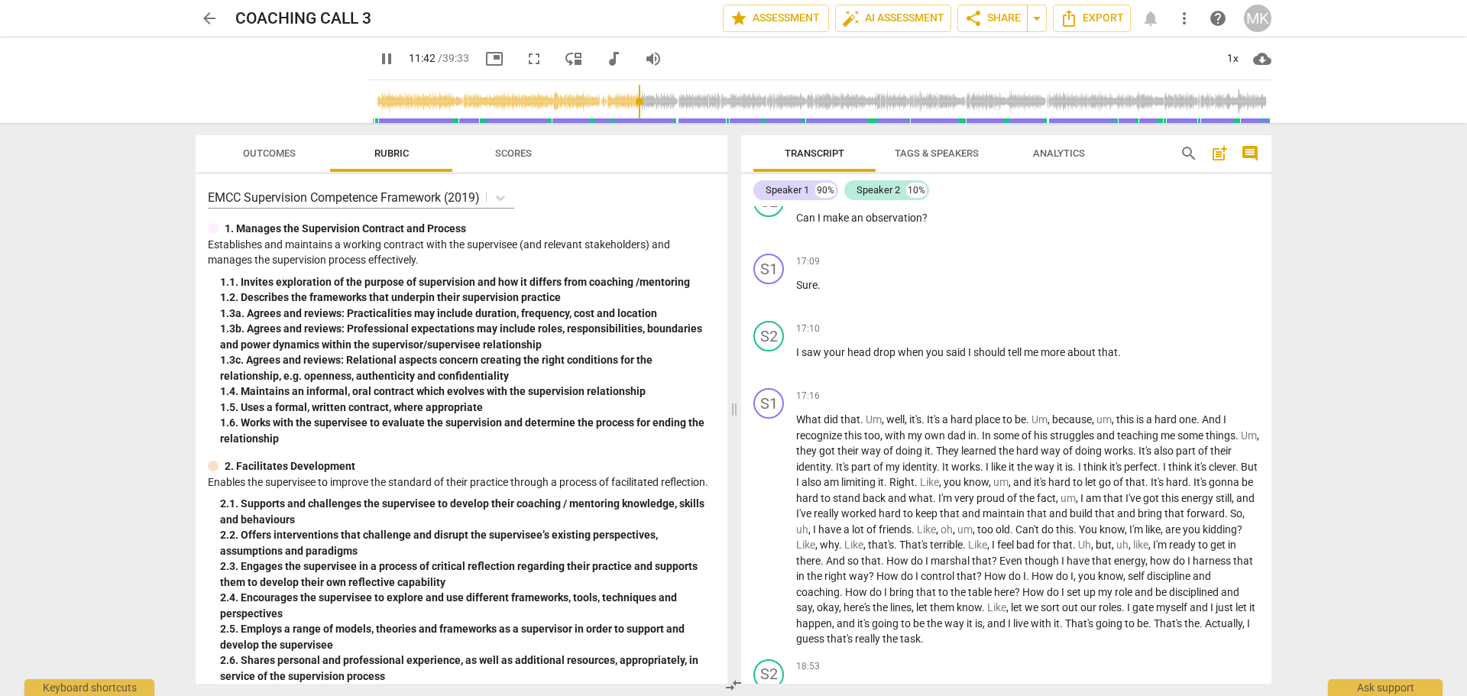
type input "702"
click at [216, 18] on span "arrow_back" at bounding box center [209, 18] width 18 height 18
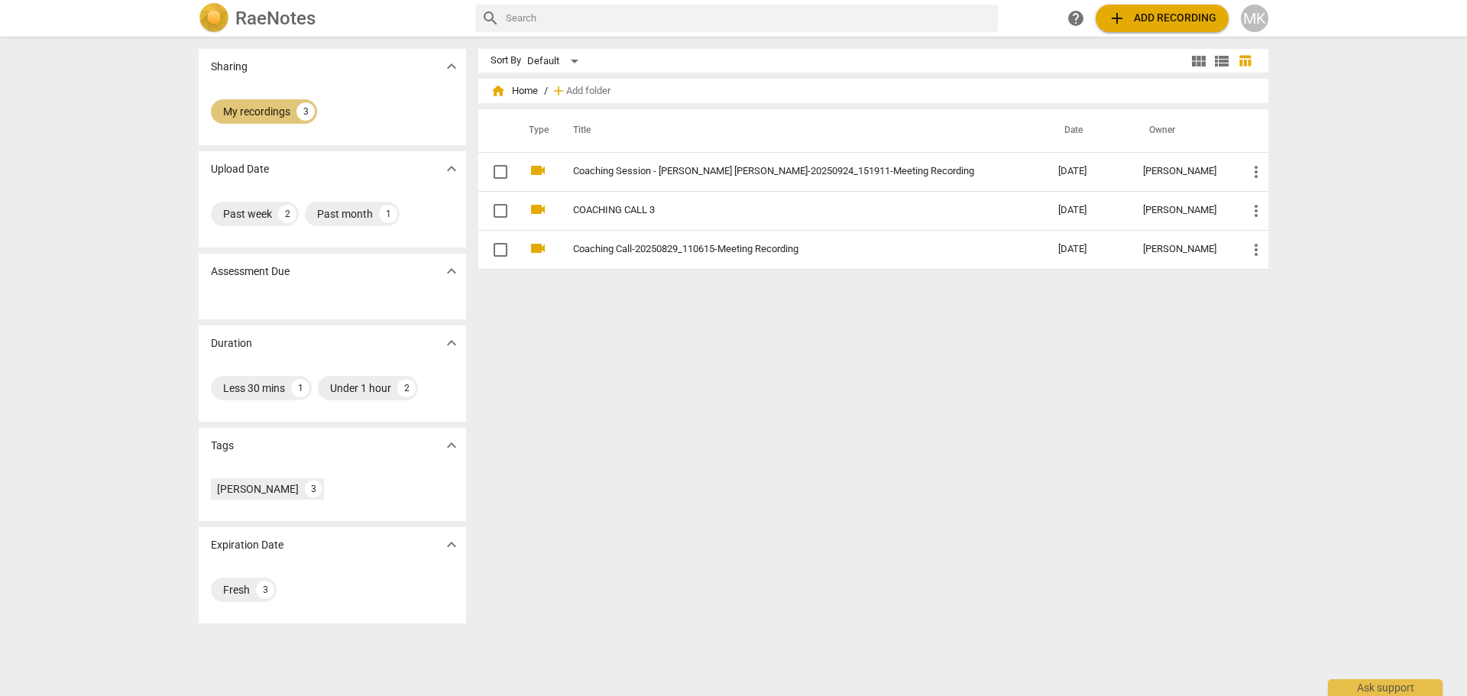
click at [252, 120] on div "My recordings 3" at bounding box center [264, 111] width 106 height 24
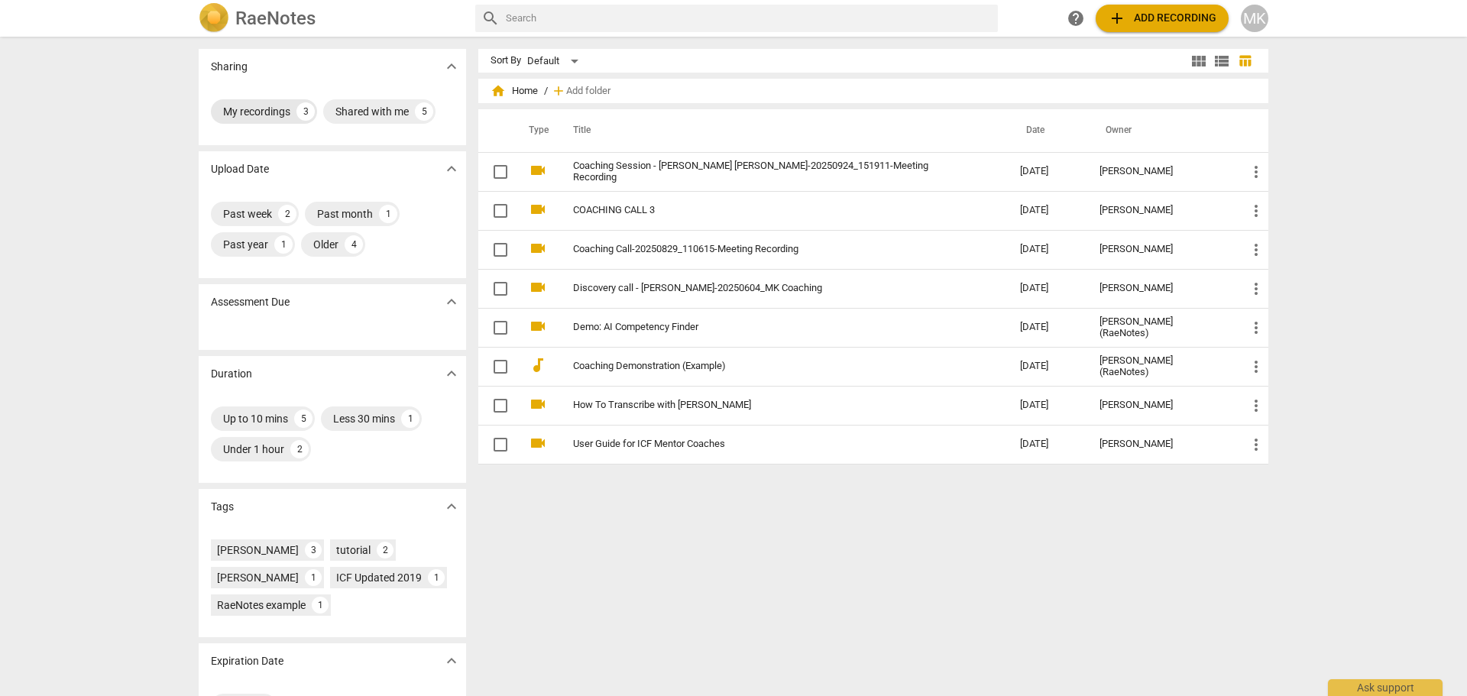
click at [272, 108] on div "My recordings" at bounding box center [256, 111] width 67 height 15
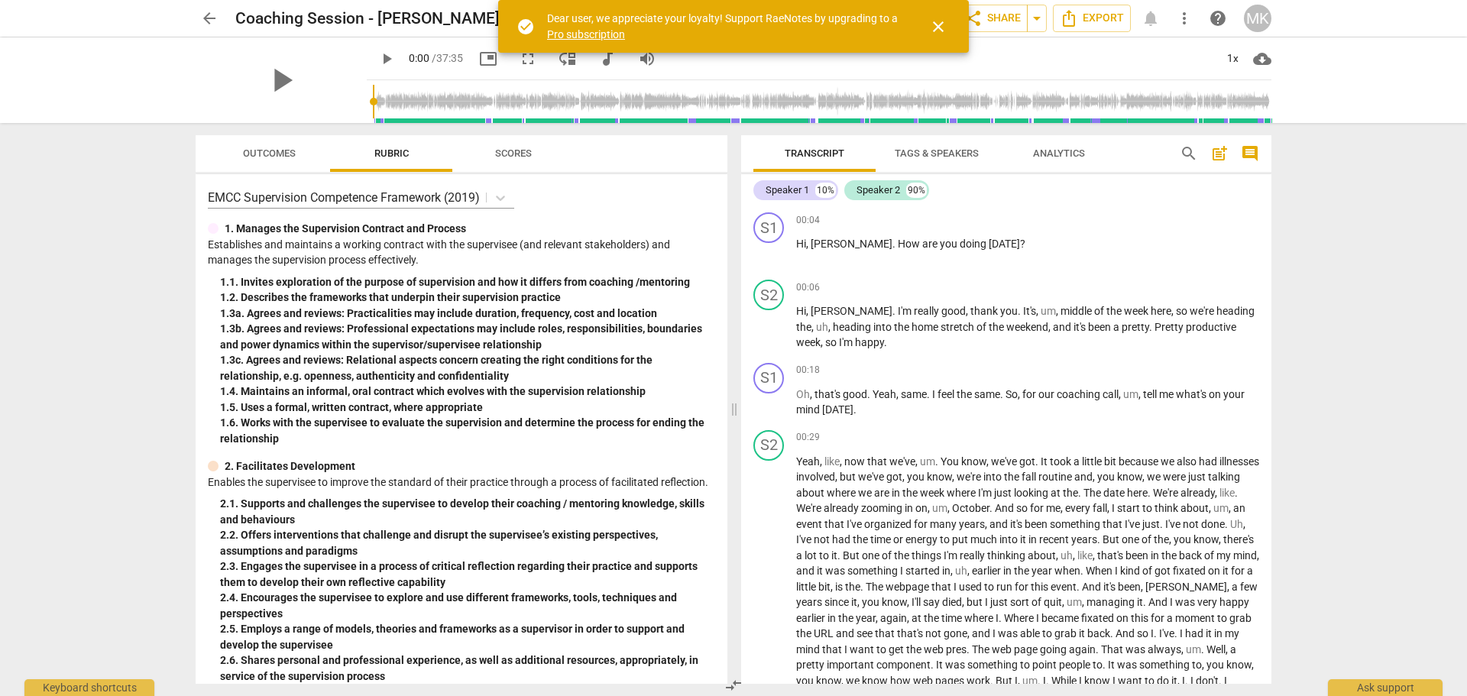
click at [317, 79] on div "play_arrow" at bounding box center [281, 80] width 171 height 86
click at [275, 83] on span "play_arrow" at bounding box center [281, 80] width 40 height 40
click at [415, 97] on input "range" at bounding box center [822, 101] width 898 height 49
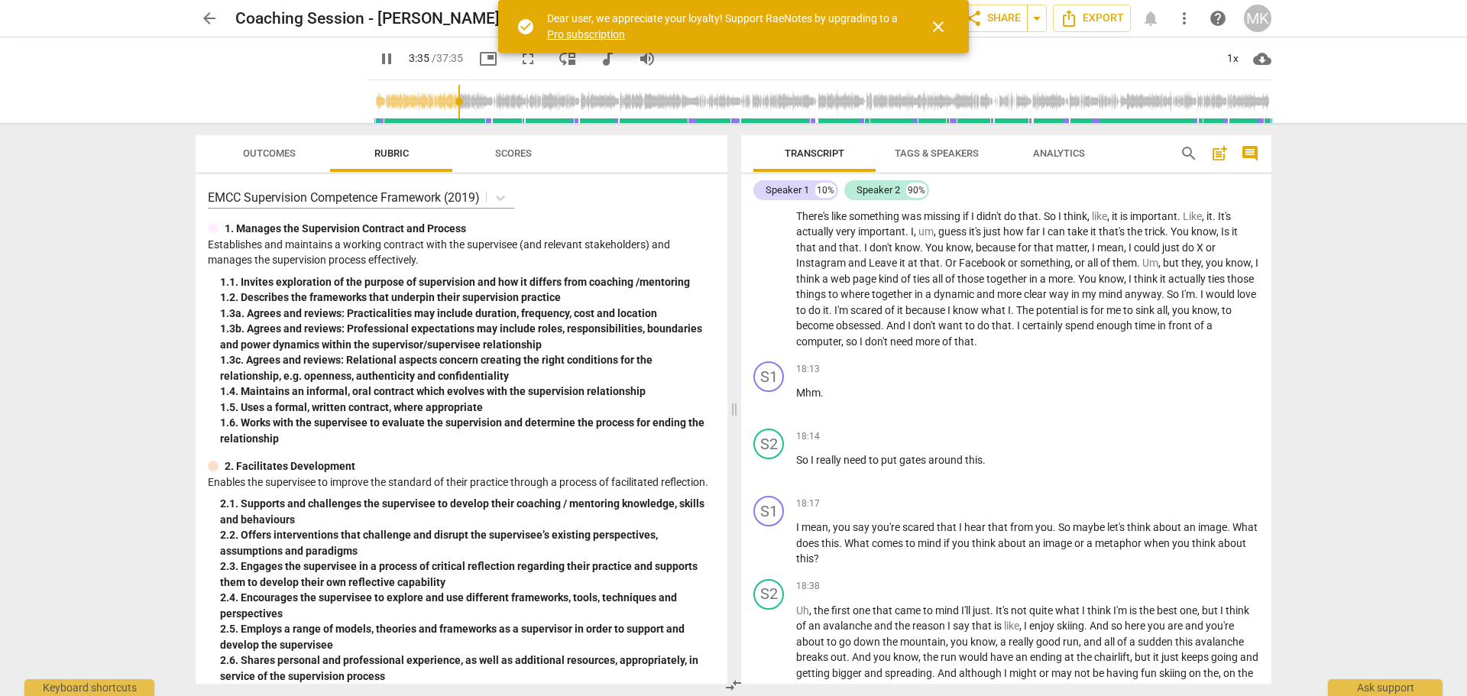
scroll to position [2927, 0]
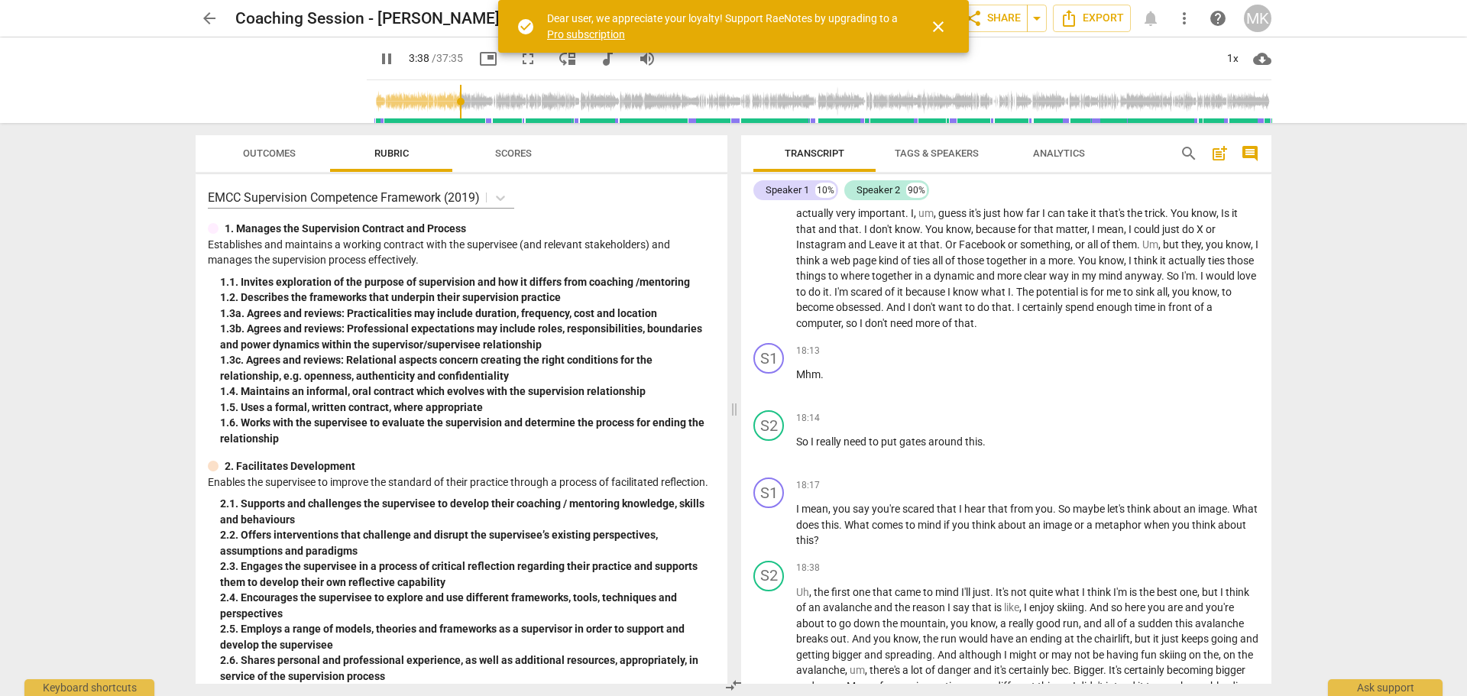
click at [1190, 149] on span "search" at bounding box center [1188, 153] width 18 height 18
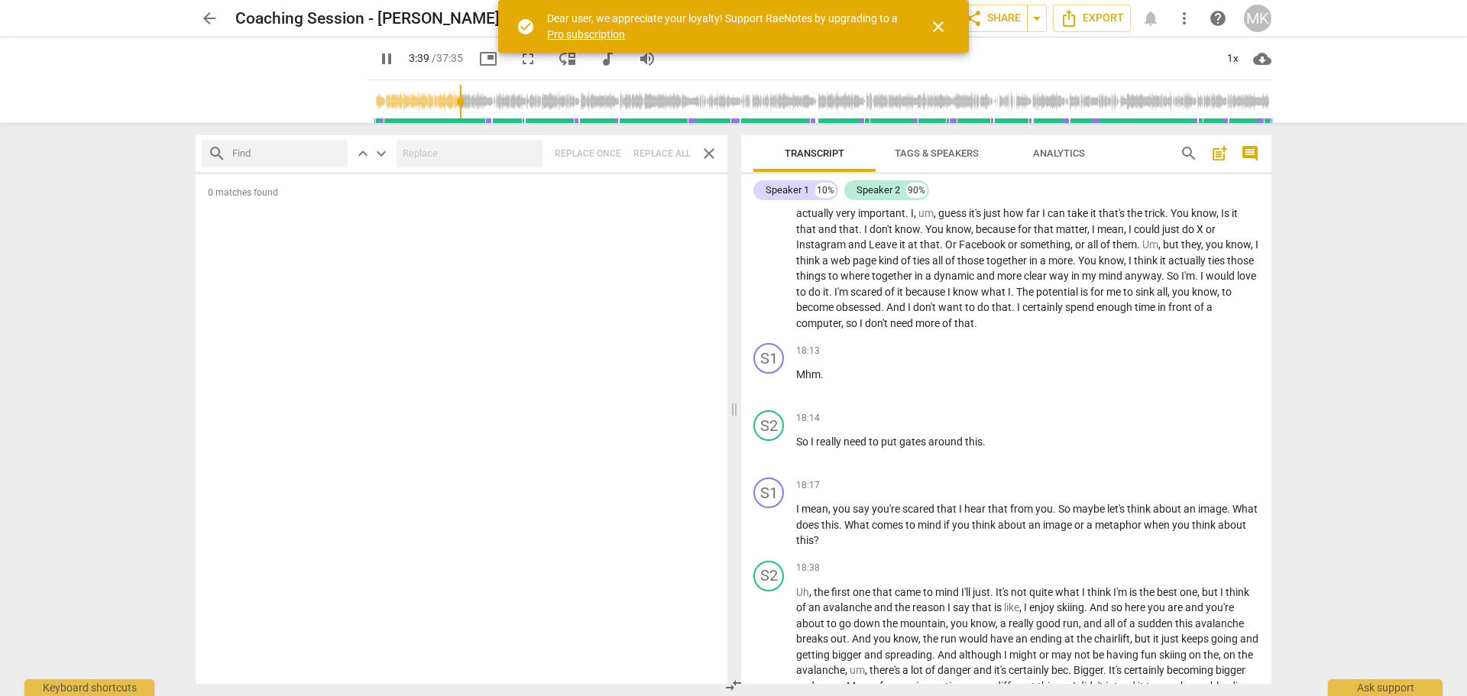
type input "219"
type input "n"
type input "220"
type input "nwr"
type input "220"
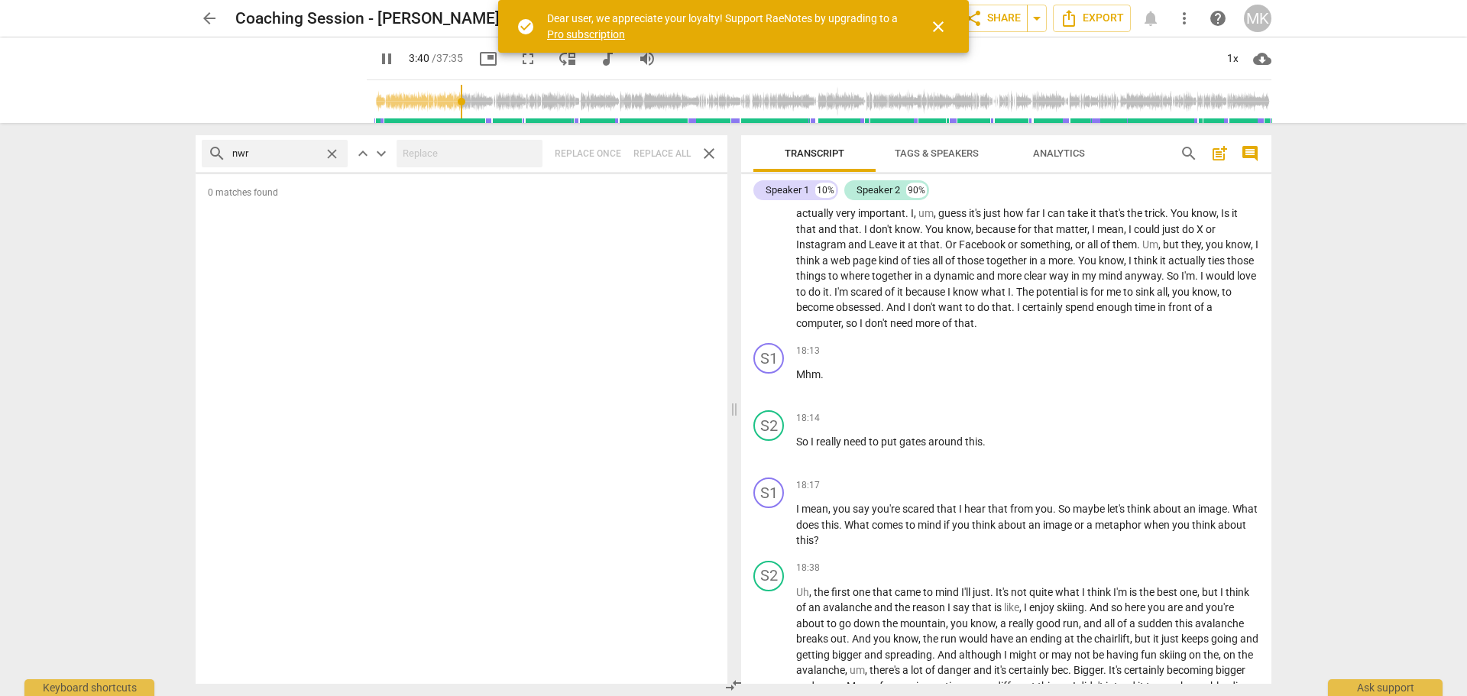
type input "nw"
type input "220"
type input "n"
type input "221"
type input "m"
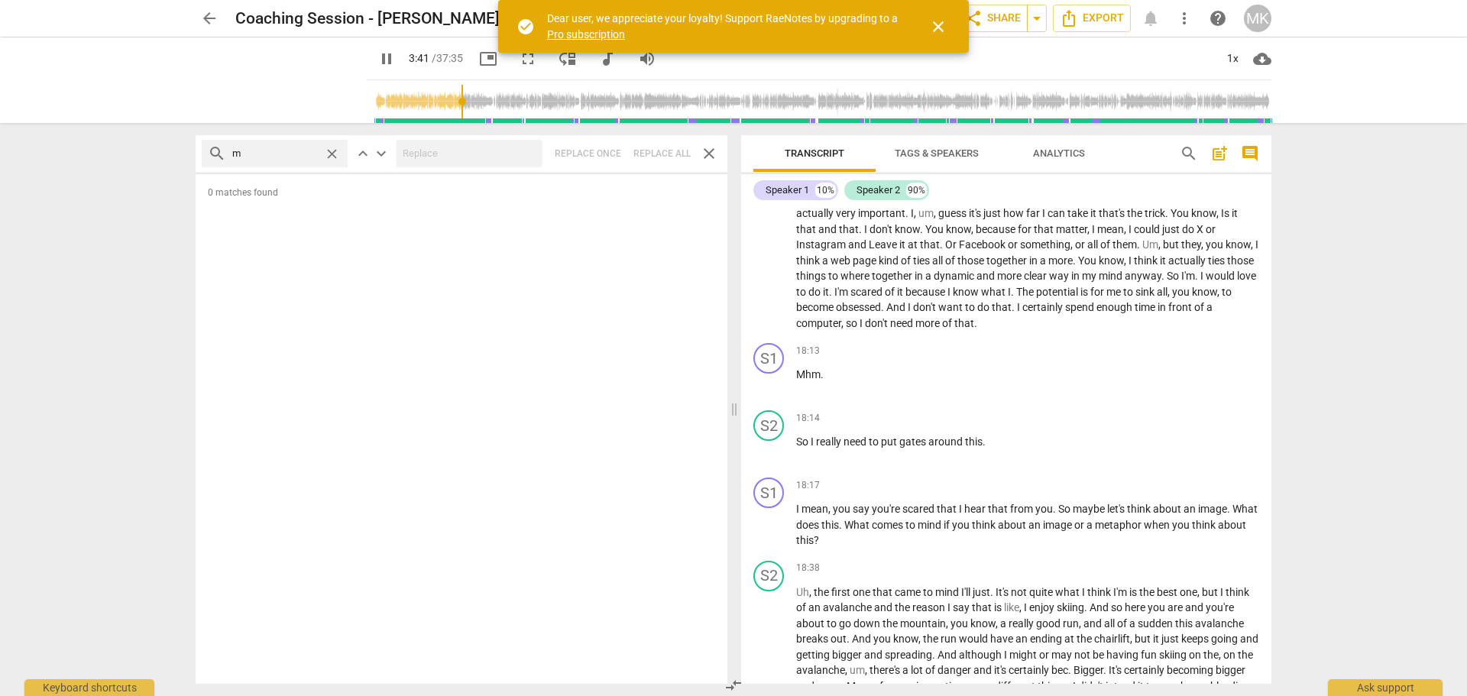
type input "222"
type input "met"
type input "222"
type input "meta"
type input "223"
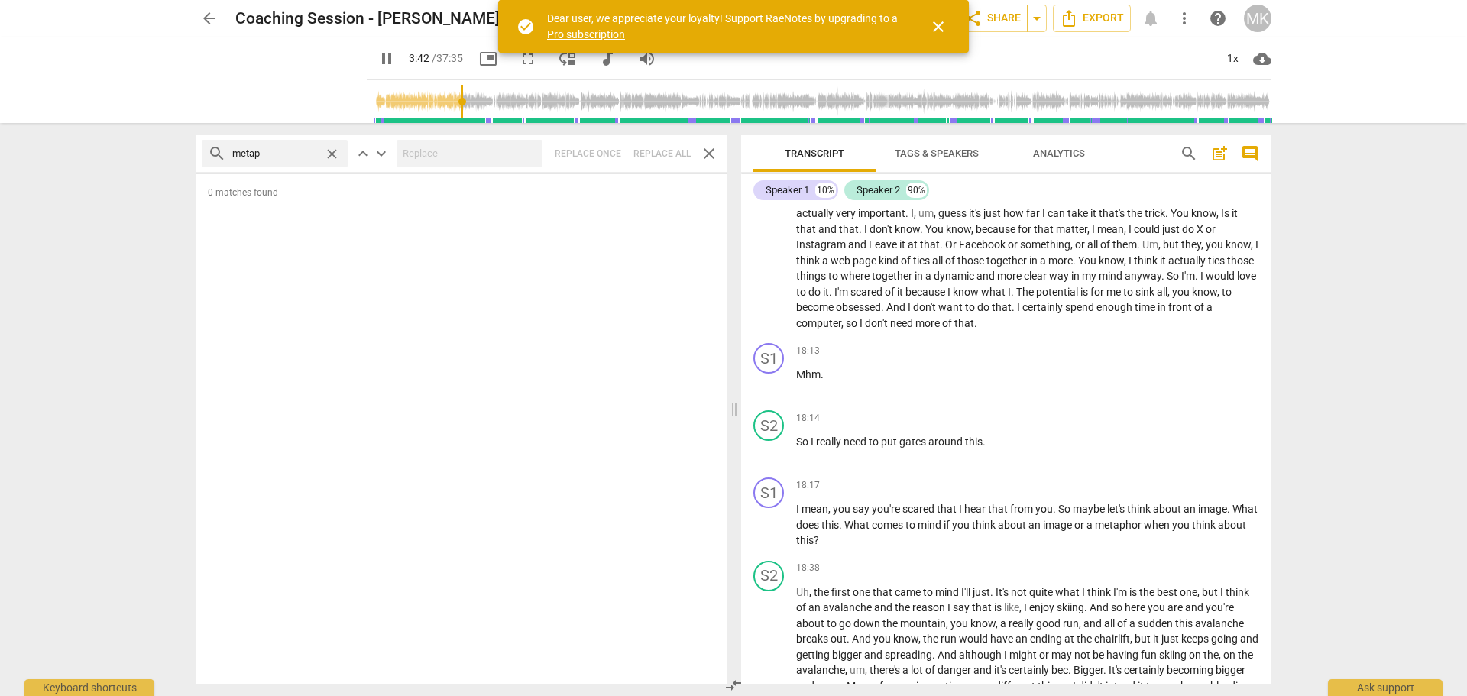
type input "metaph"
type input "223"
type input "metaphor"
type input "223"
type input "metaphor"
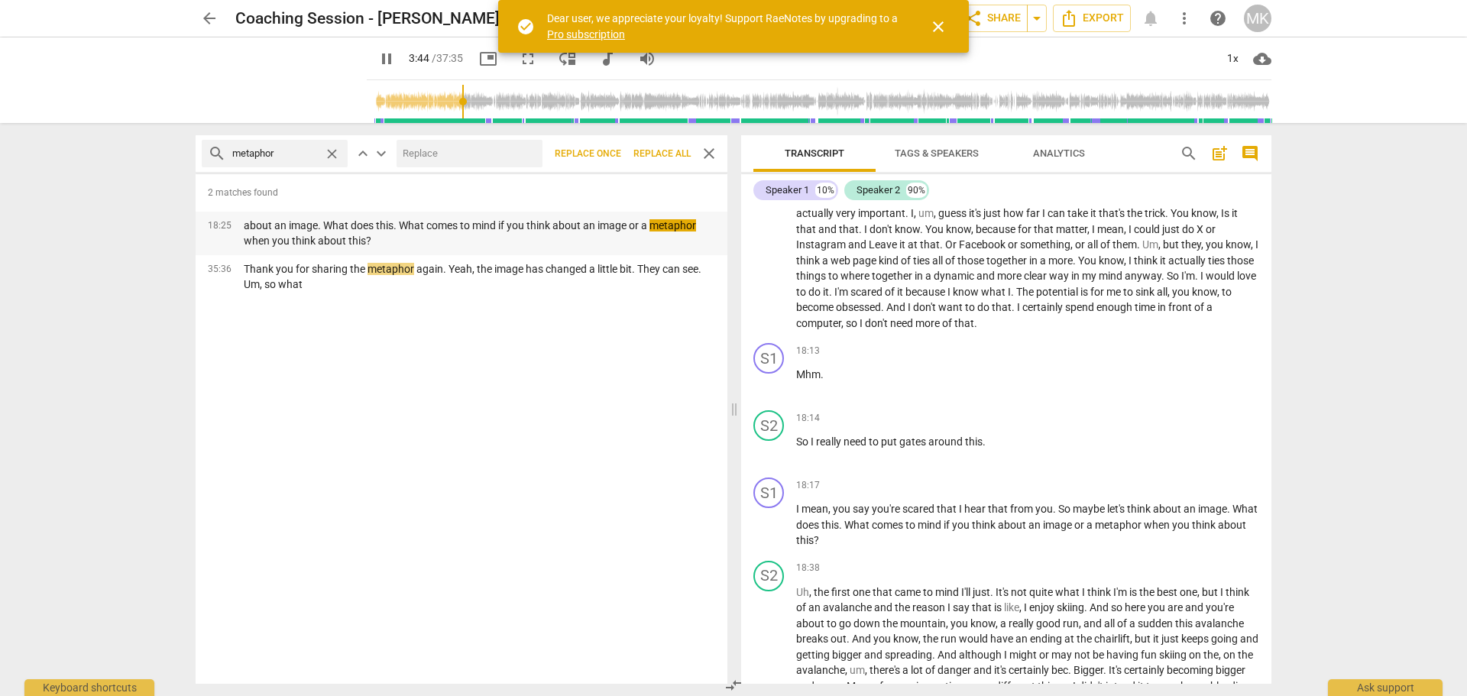
click at [513, 235] on p "about an image. What does this. What comes to mind if you think about an image …" at bounding box center [479, 233] width 471 height 31
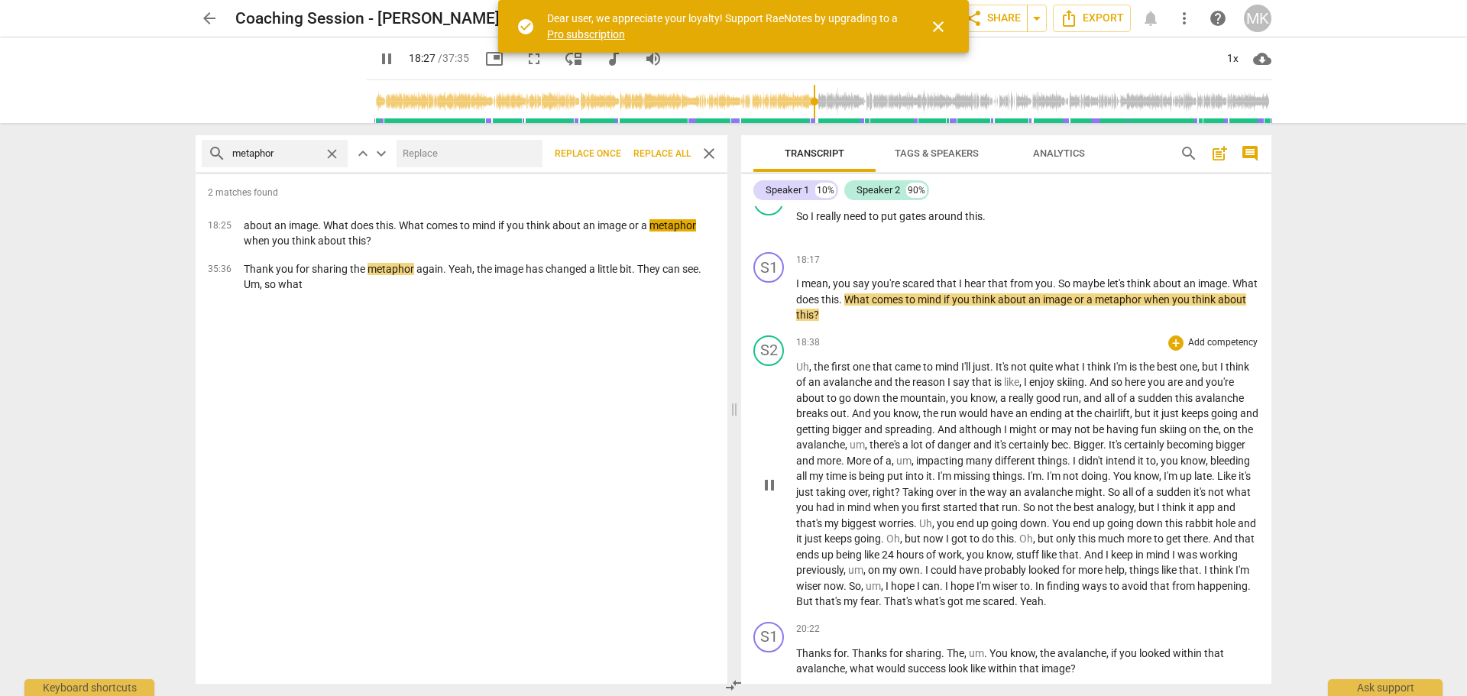
scroll to position [3157, 0]
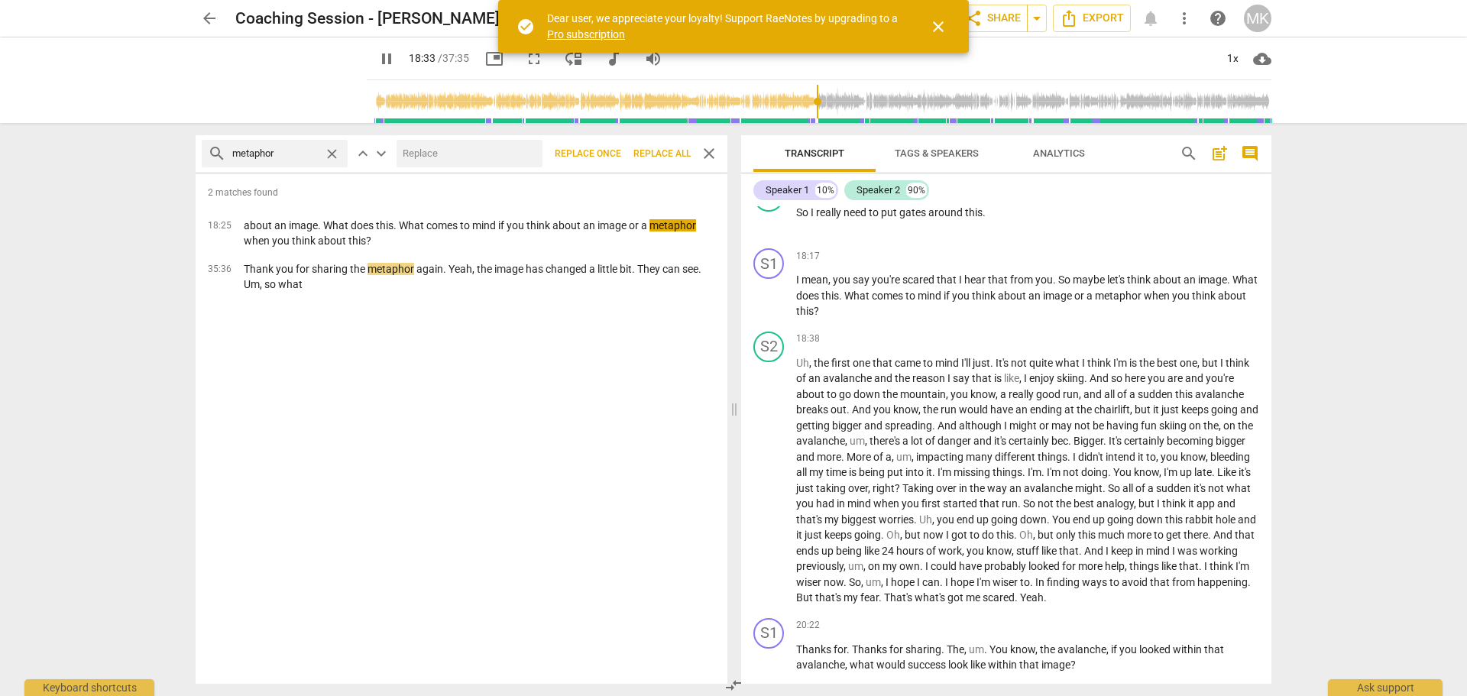
type input "1114"
